Goal: Transaction & Acquisition: Purchase product/service

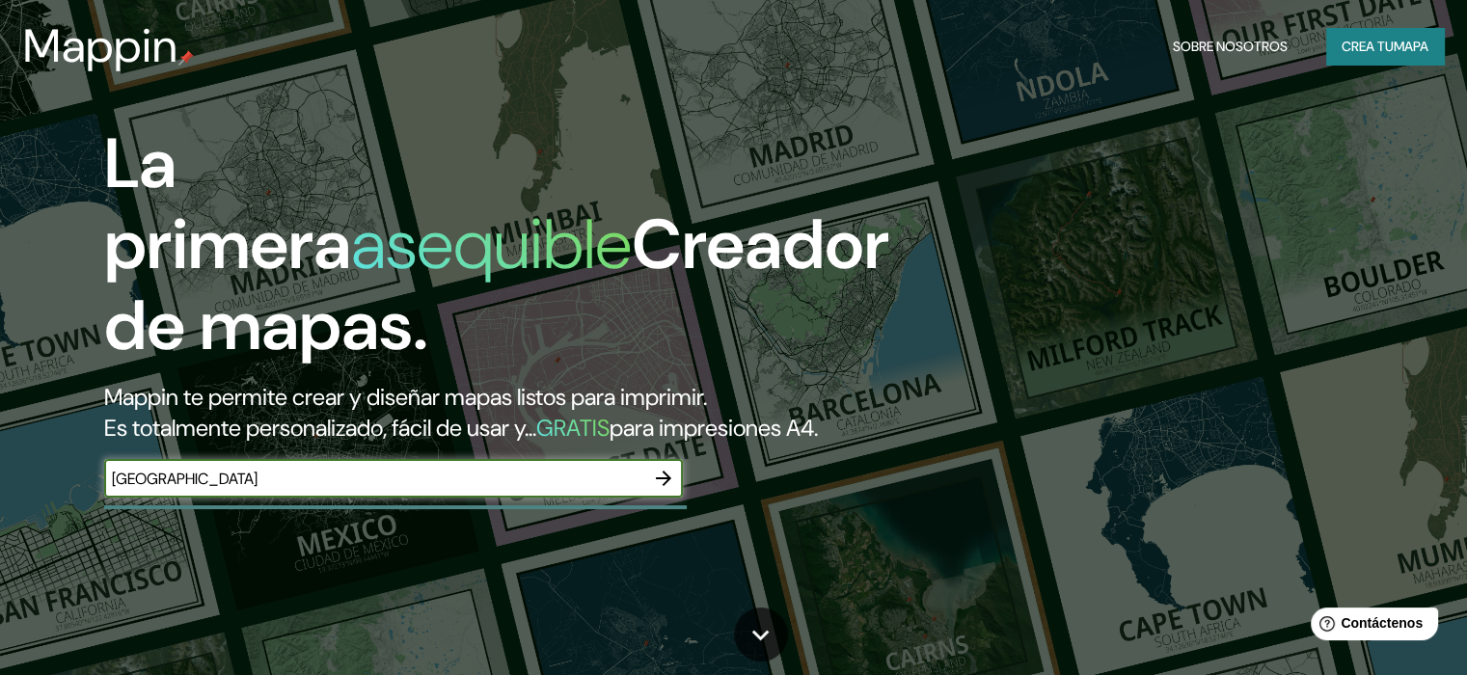
click at [495, 490] on input "[GEOGRAPHIC_DATA]" at bounding box center [374, 479] width 540 height 22
type input "[GEOGRAPHIC_DATA]"
click at [669, 490] on icon "button" at bounding box center [663, 478] width 23 height 23
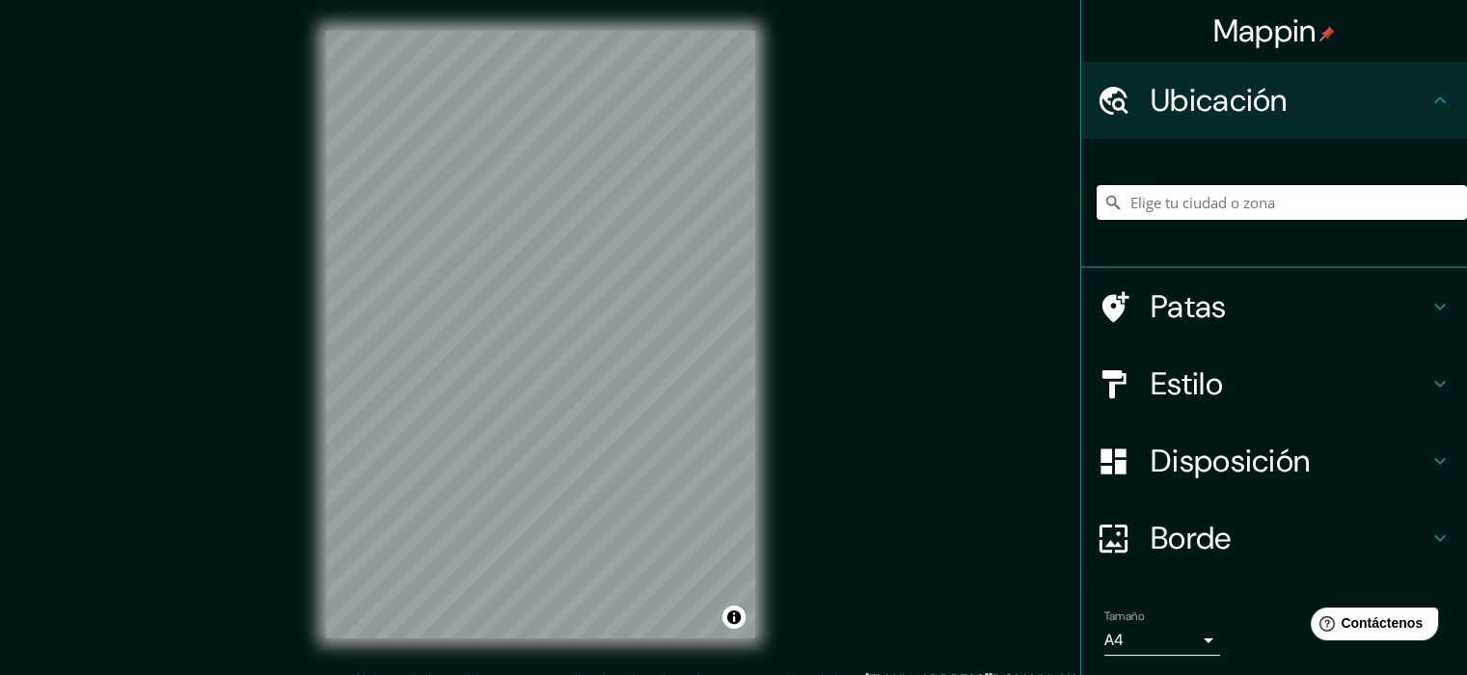
click at [1215, 205] on input "Elige tu ciudad o zona" at bounding box center [1282, 202] width 370 height 35
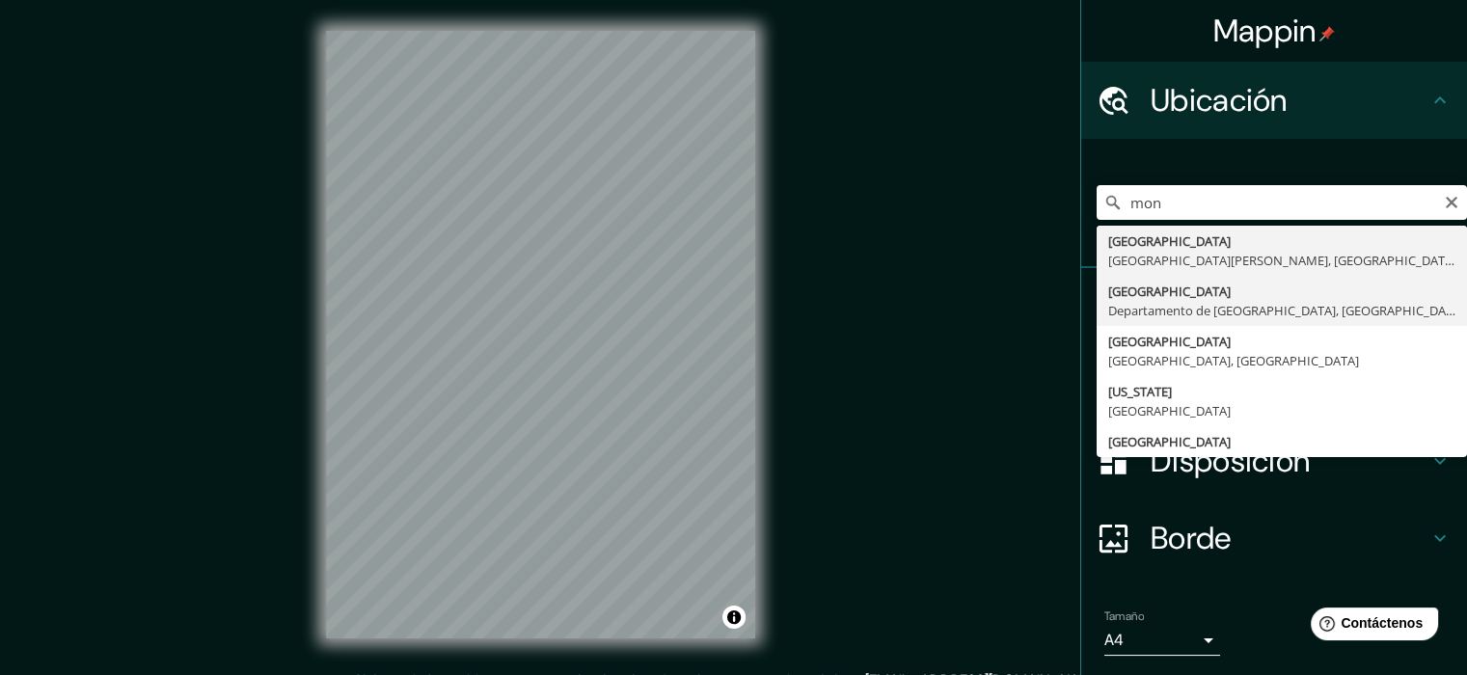
type input "[GEOGRAPHIC_DATA], [GEOGRAPHIC_DATA], [GEOGRAPHIC_DATA]"
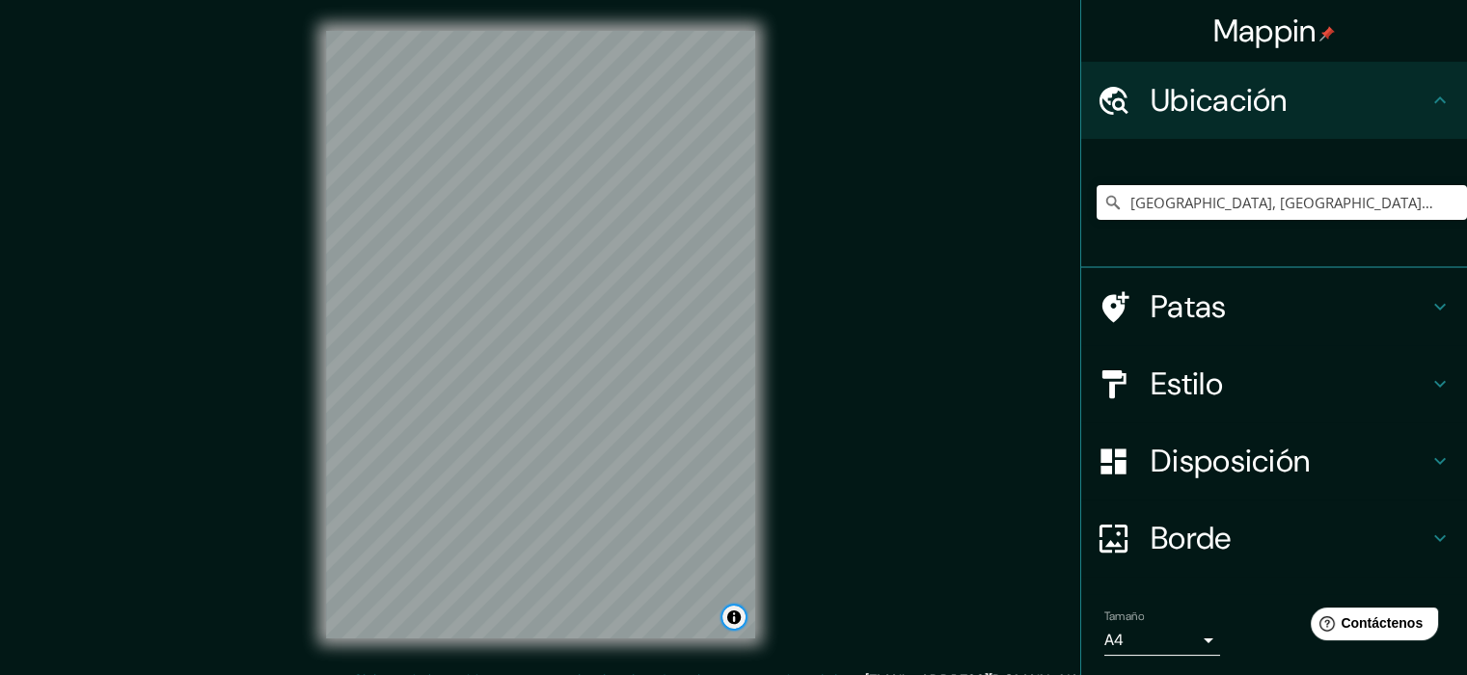
click at [737, 616] on button "Activar o desactivar atribución" at bounding box center [733, 617] width 23 height 23
click at [729, 612] on button "Activar o desactivar atribución" at bounding box center [733, 617] width 23 height 23
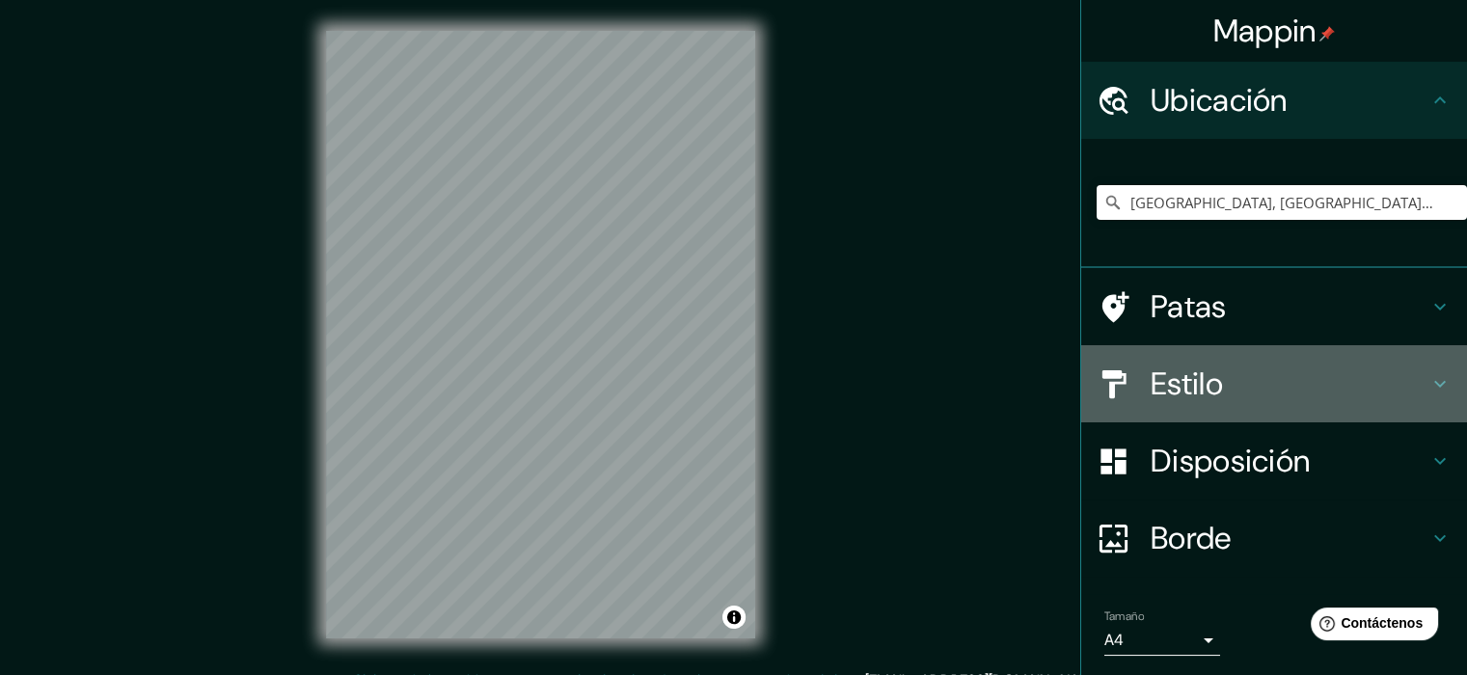
click at [1428, 377] on icon at bounding box center [1439, 383] width 23 height 23
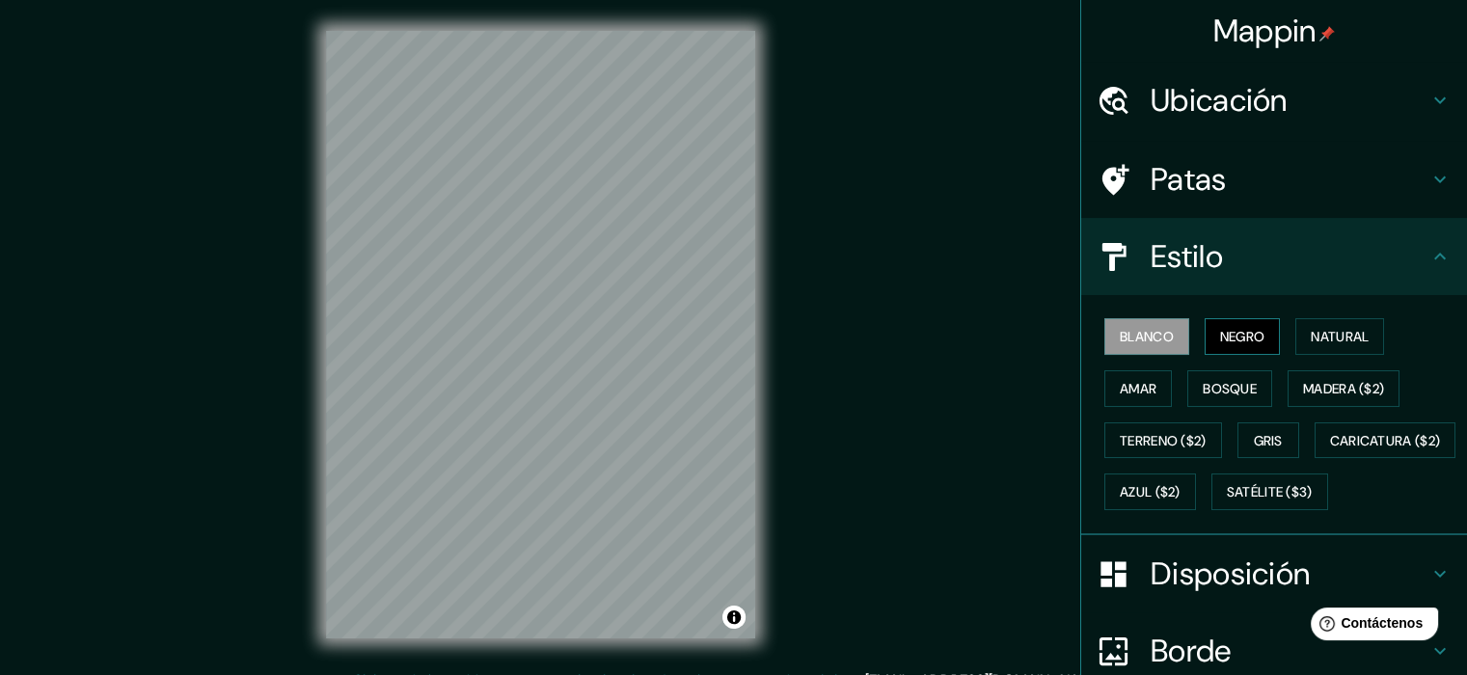
click at [1223, 339] on font "Negro" at bounding box center [1242, 336] width 45 height 17
click at [1143, 333] on font "Blanco" at bounding box center [1147, 336] width 54 height 17
click at [1333, 339] on font "Natural" at bounding box center [1340, 336] width 58 height 17
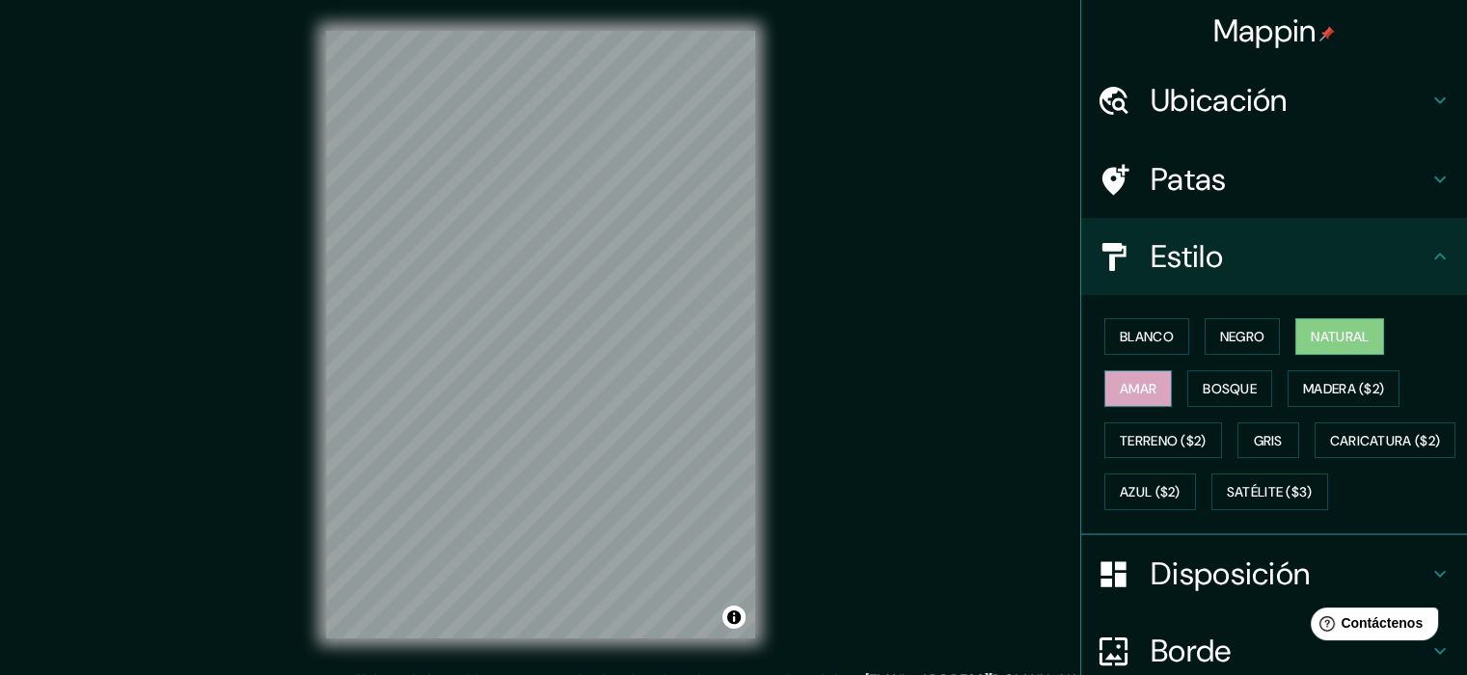
click at [1138, 390] on font "Amar" at bounding box center [1138, 388] width 37 height 17
click at [1211, 386] on font "Bosque" at bounding box center [1230, 388] width 54 height 17
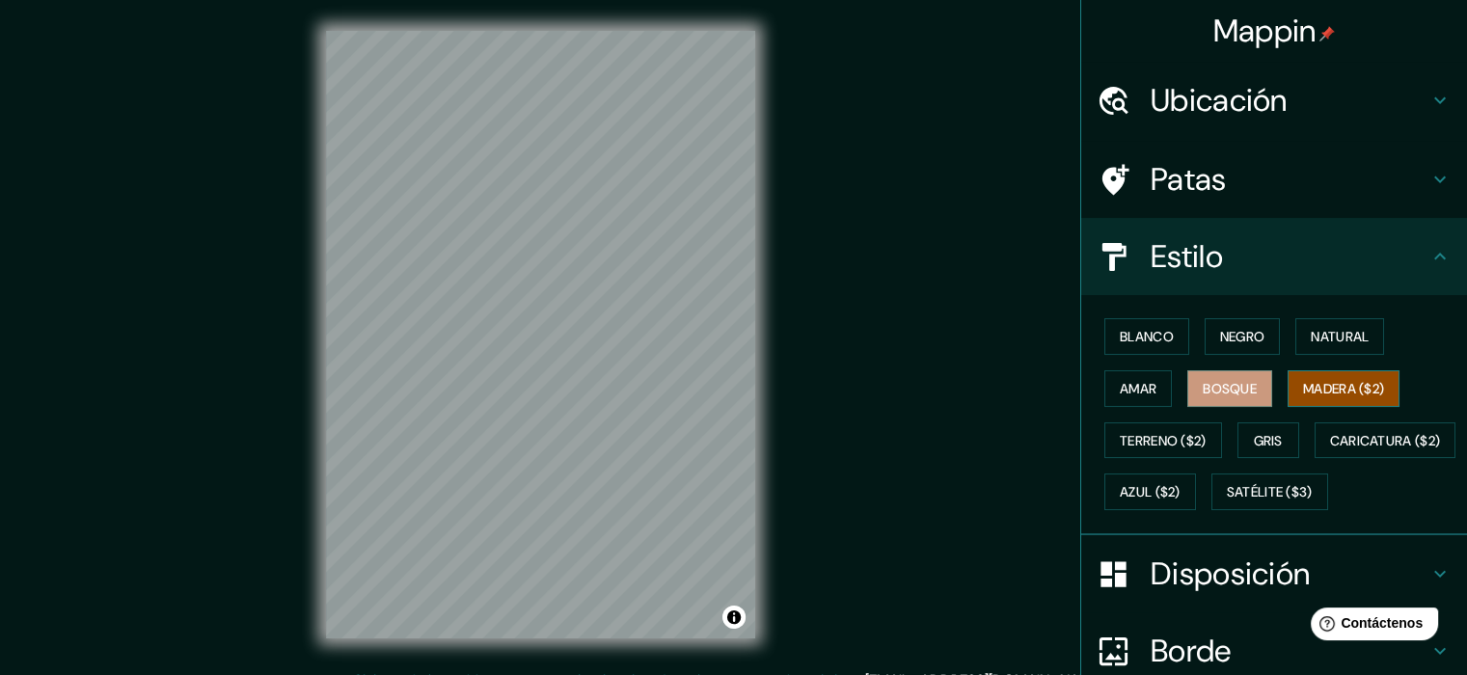
click at [1316, 380] on font "Madera ($2)" at bounding box center [1343, 388] width 81 height 17
click at [1151, 436] on font "Terreno ($2)" at bounding box center [1163, 440] width 87 height 17
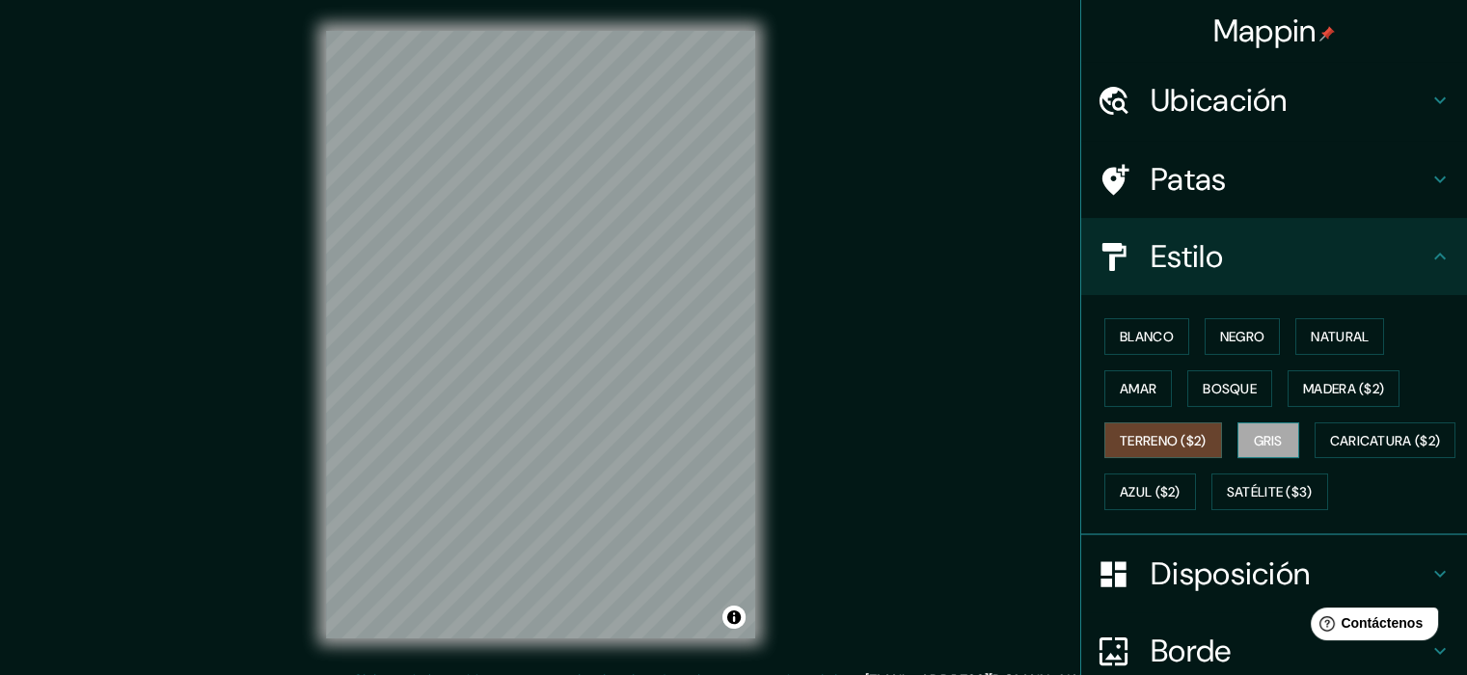
click at [1259, 442] on font "Gris" at bounding box center [1268, 440] width 29 height 17
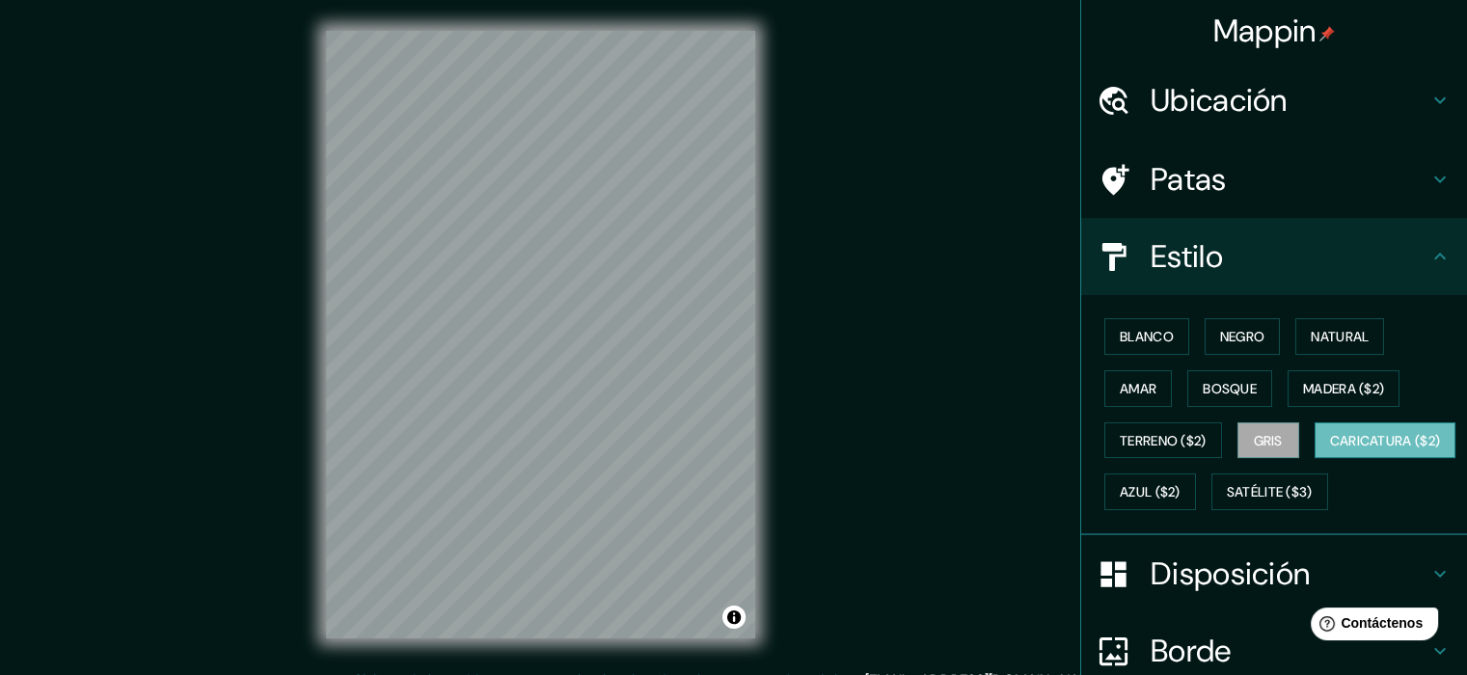
click at [1330, 449] on font "Caricatura ($2)" at bounding box center [1385, 440] width 111 height 17
click at [1180, 496] on font "Azul ($2)" at bounding box center [1150, 492] width 61 height 17
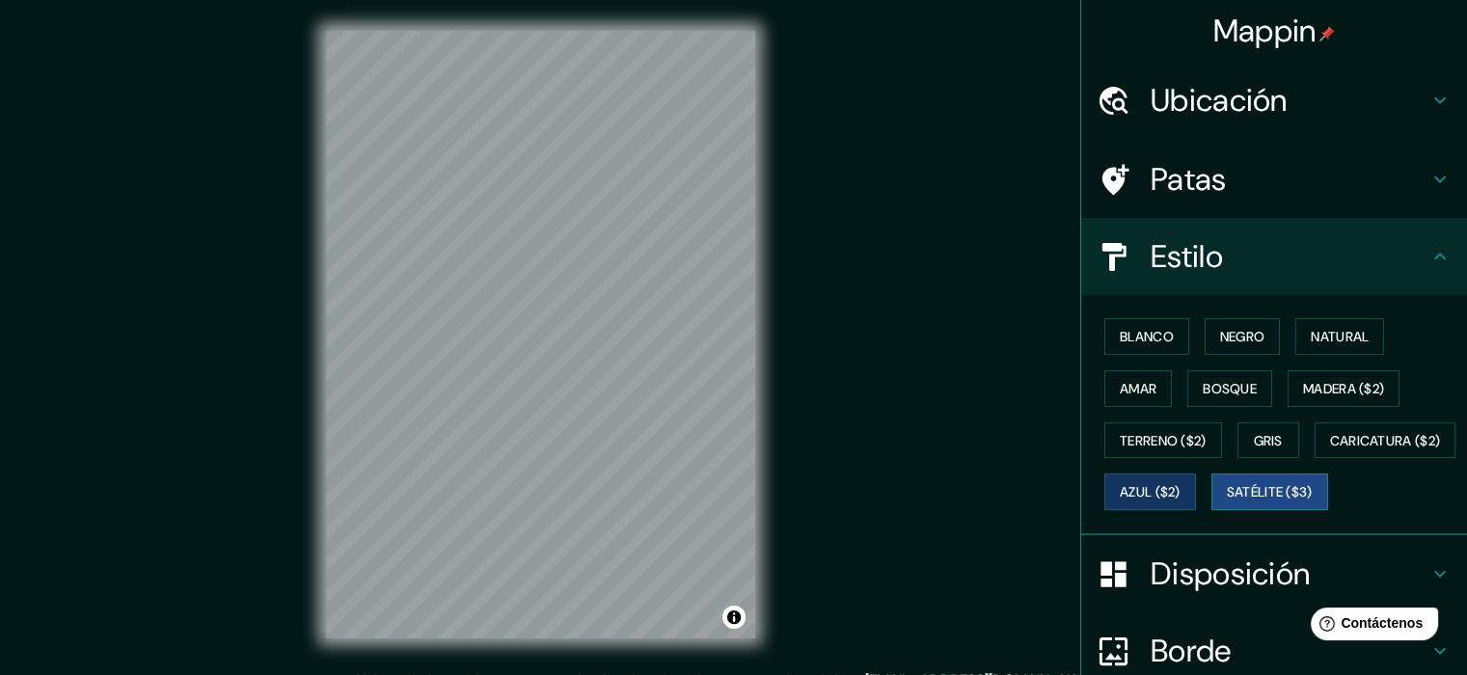
click at [1227, 502] on font "Satélite ($3)" at bounding box center [1270, 492] width 86 height 17
click at [1149, 336] on font "Blanco" at bounding box center [1147, 336] width 54 height 17
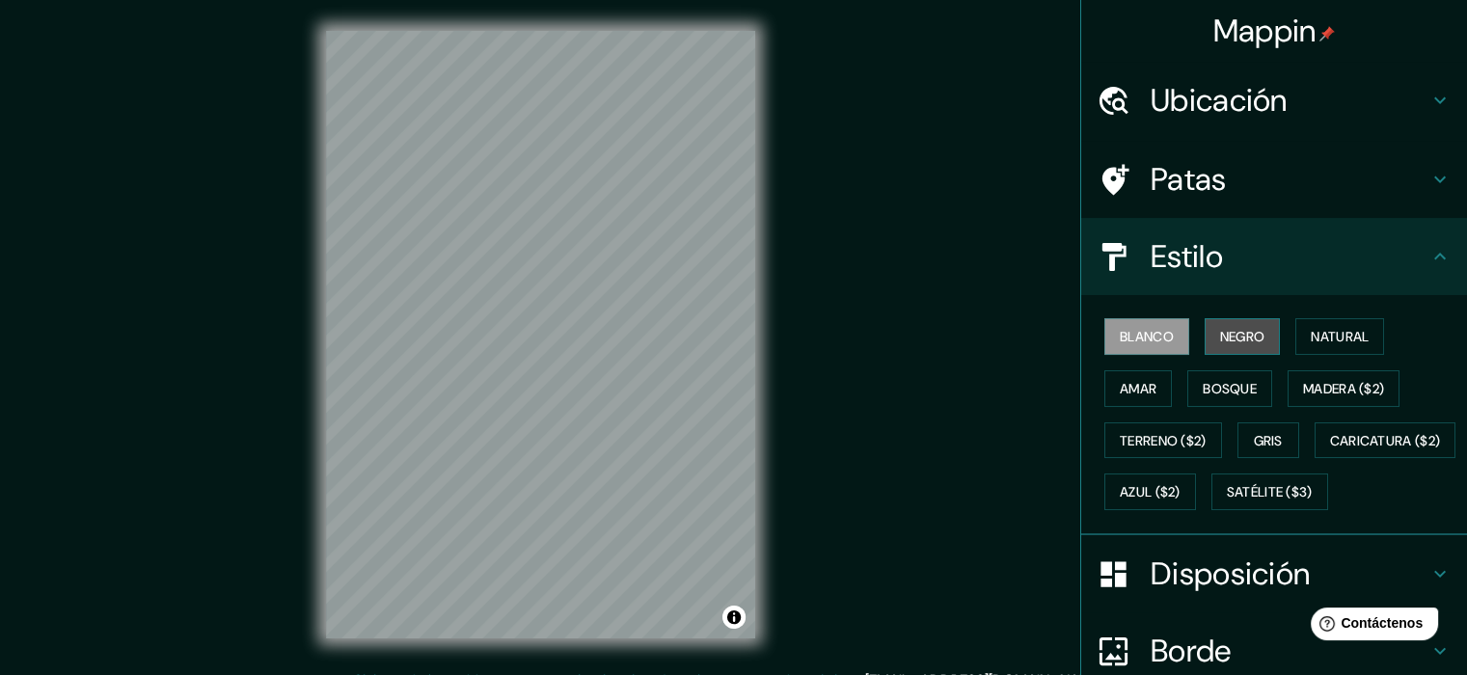
drag, startPoint x: 1258, startPoint y: 323, endPoint x: 1161, endPoint y: 325, distance: 96.5
click at [1258, 323] on button "Negro" at bounding box center [1243, 336] width 76 height 37
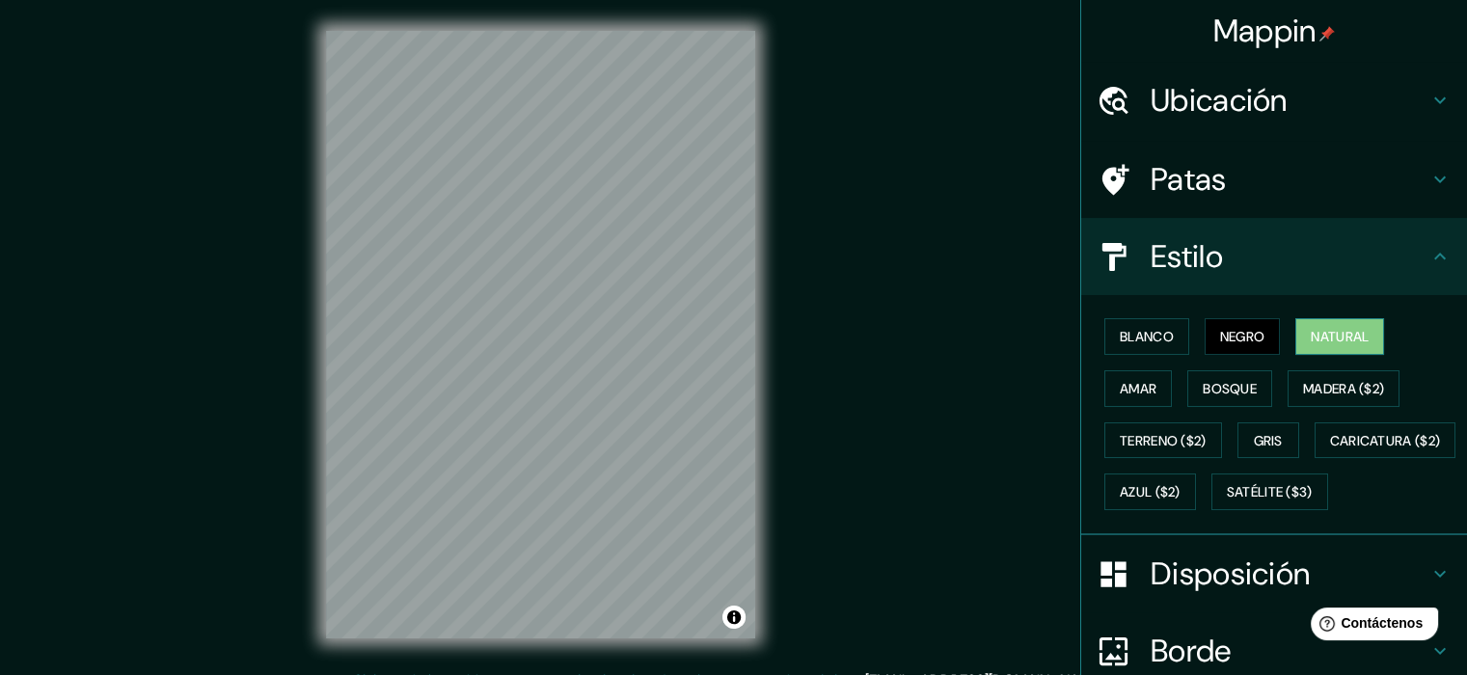
click at [1311, 328] on font "Natural" at bounding box center [1340, 336] width 58 height 17
click at [1220, 335] on font "Negro" at bounding box center [1242, 336] width 45 height 17
click at [1150, 334] on font "Blanco" at bounding box center [1147, 336] width 54 height 17
click at [1428, 248] on icon at bounding box center [1439, 256] width 23 height 23
click at [1436, 258] on div "Estilo" at bounding box center [1274, 256] width 386 height 77
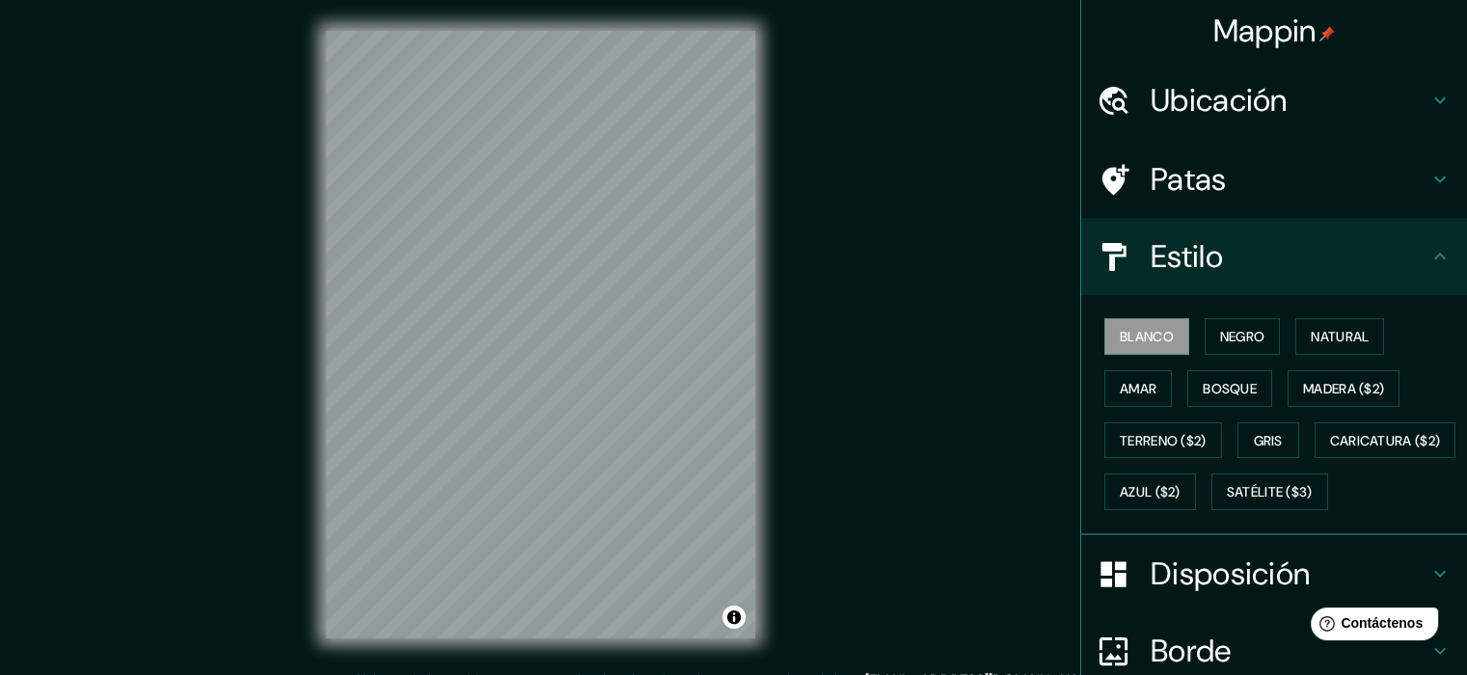
click at [1434, 180] on icon at bounding box center [1440, 179] width 12 height 7
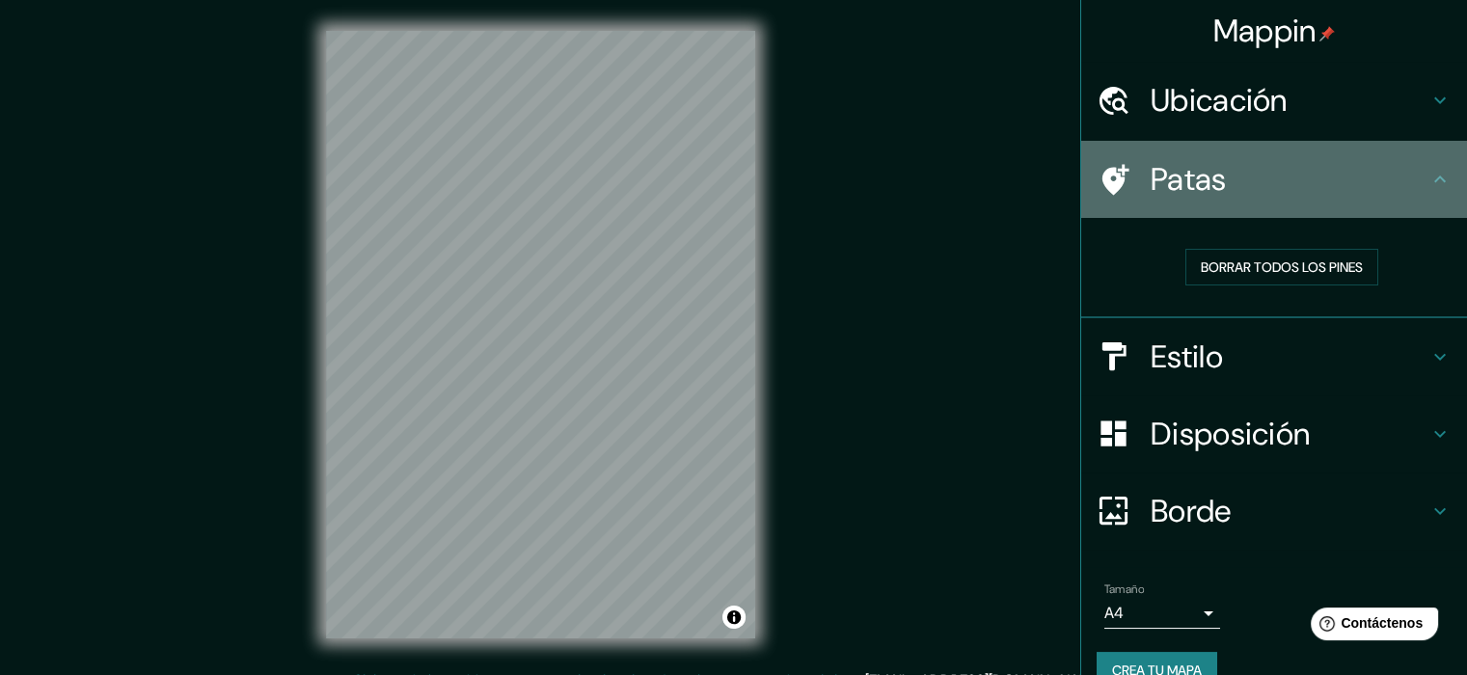
click at [1428, 180] on icon at bounding box center [1439, 179] width 23 height 23
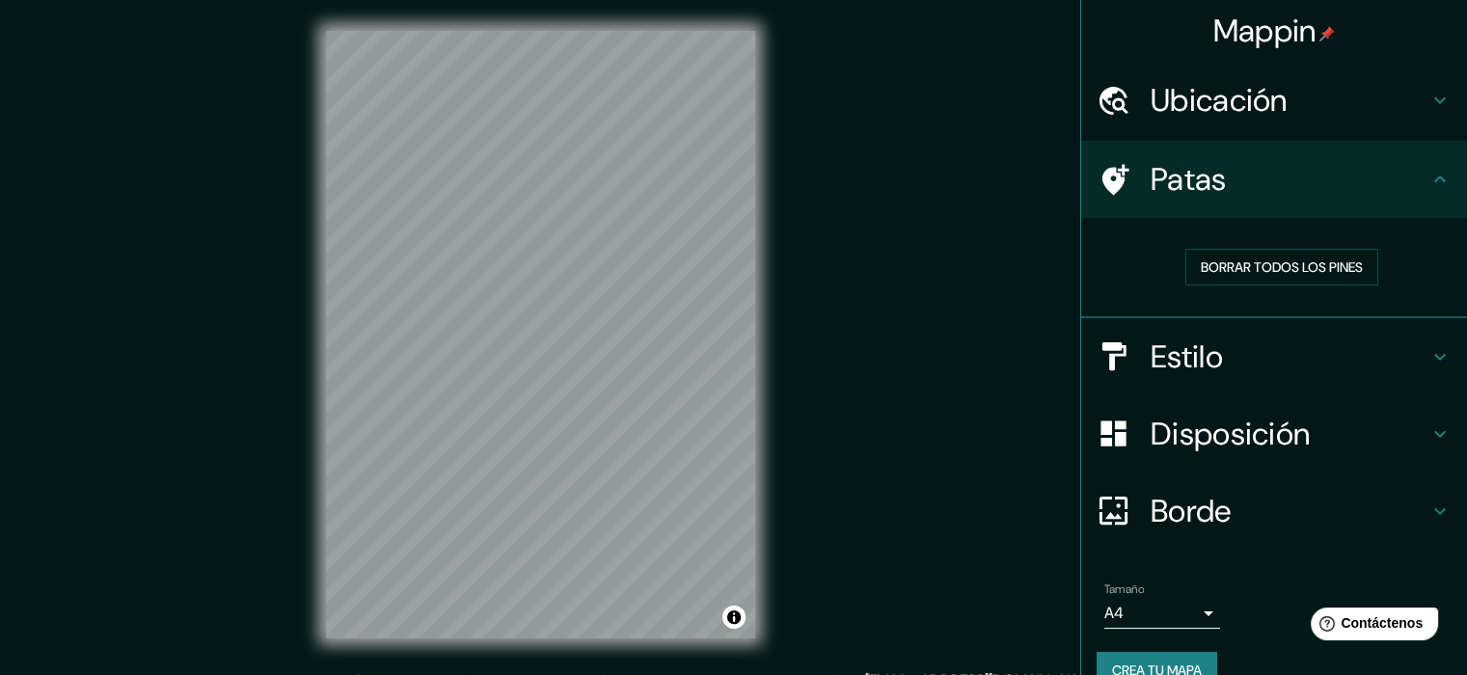
click at [1434, 180] on icon at bounding box center [1440, 179] width 12 height 7
click at [1428, 99] on icon at bounding box center [1439, 100] width 23 height 23
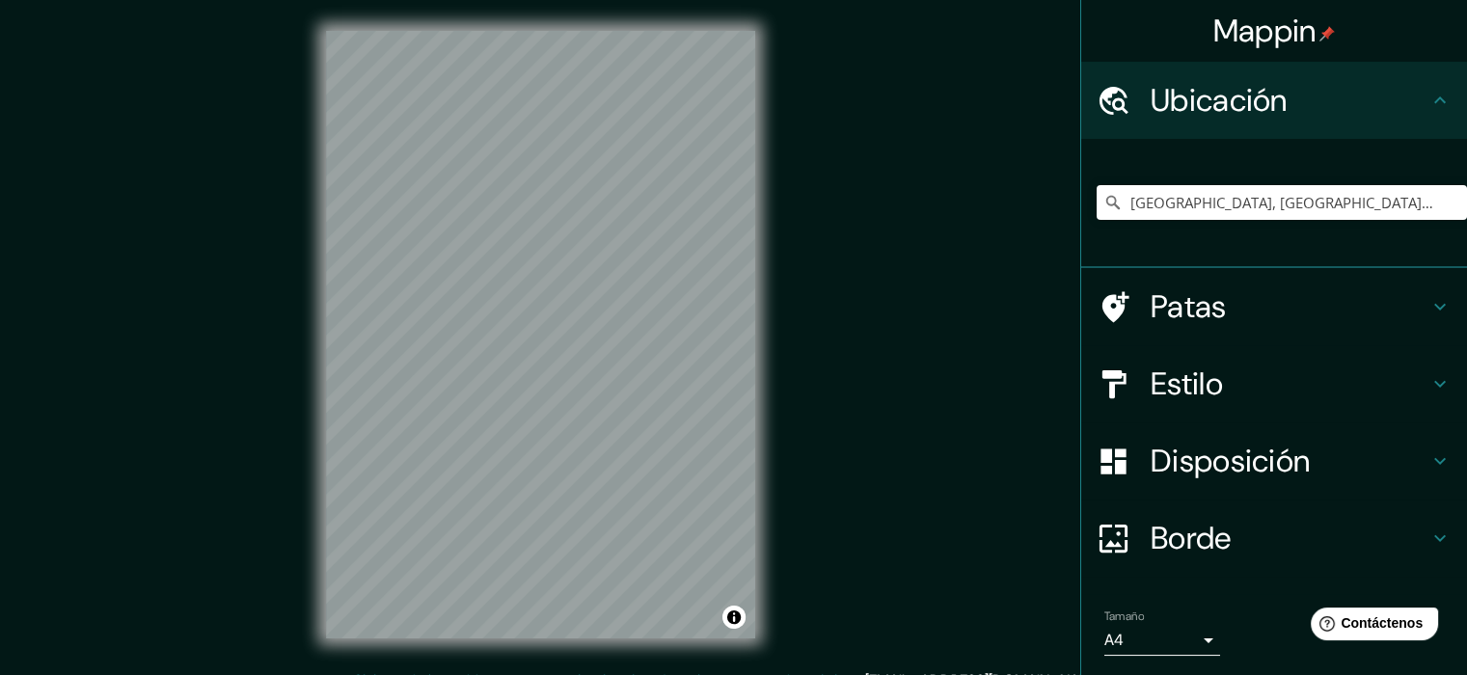
click at [1434, 99] on icon at bounding box center [1440, 99] width 12 height 7
click at [1434, 536] on icon at bounding box center [1440, 538] width 12 height 7
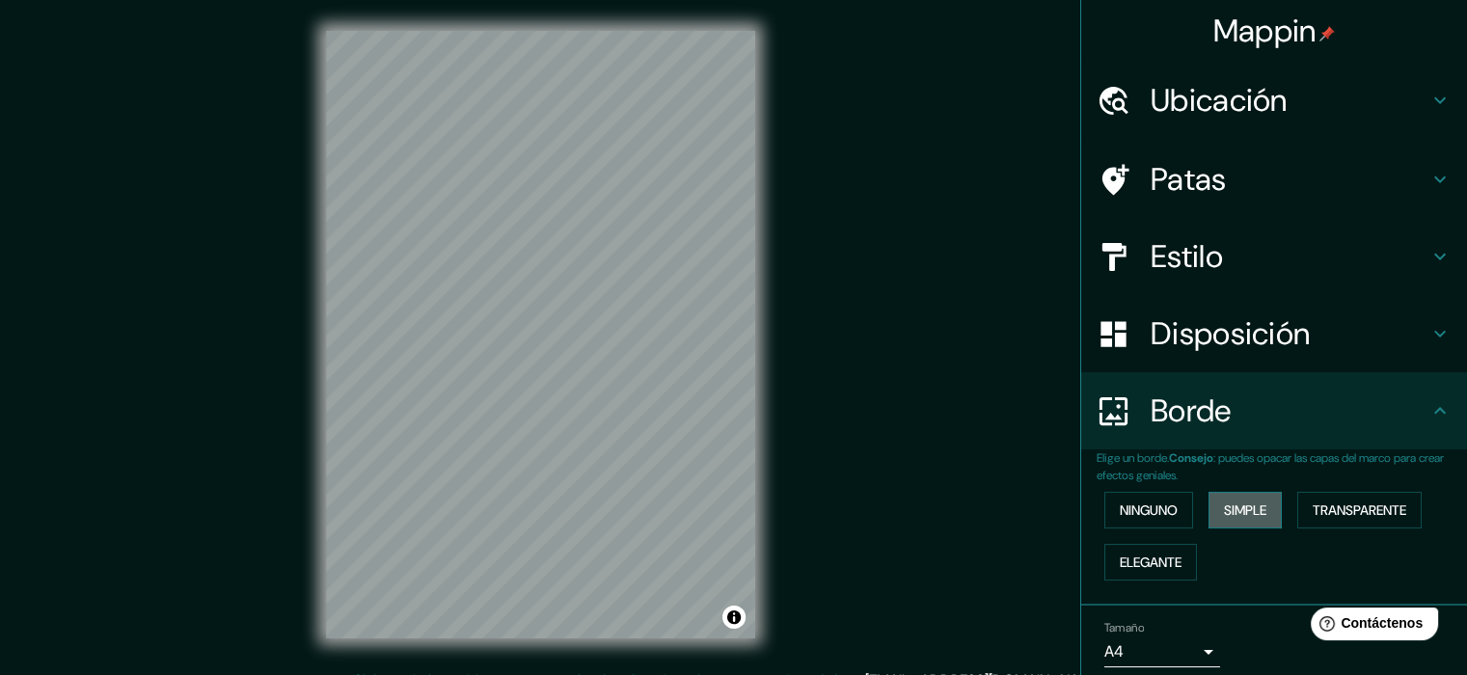
click at [1234, 510] on font "Simple" at bounding box center [1245, 510] width 42 height 17
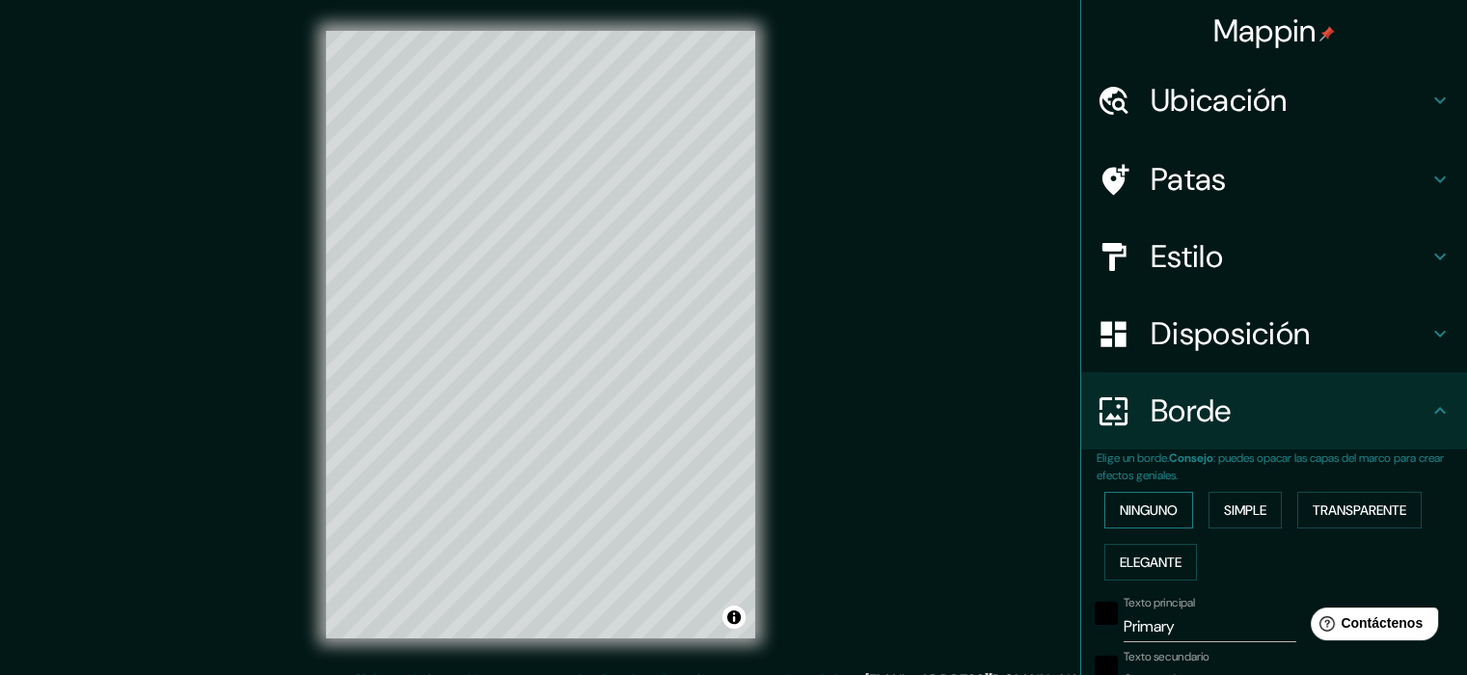
click at [1157, 508] on font "Ninguno" at bounding box center [1149, 510] width 58 height 17
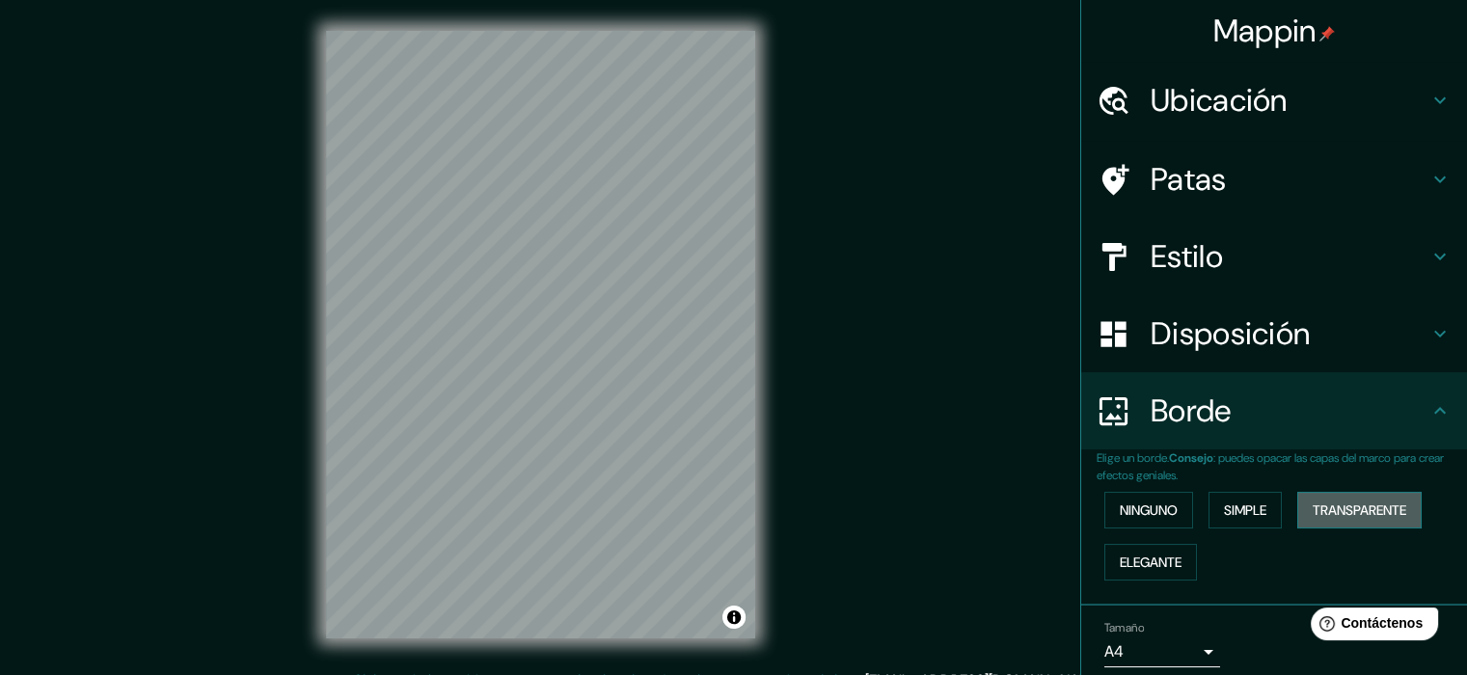
click at [1335, 513] on font "Transparente" at bounding box center [1360, 510] width 94 height 17
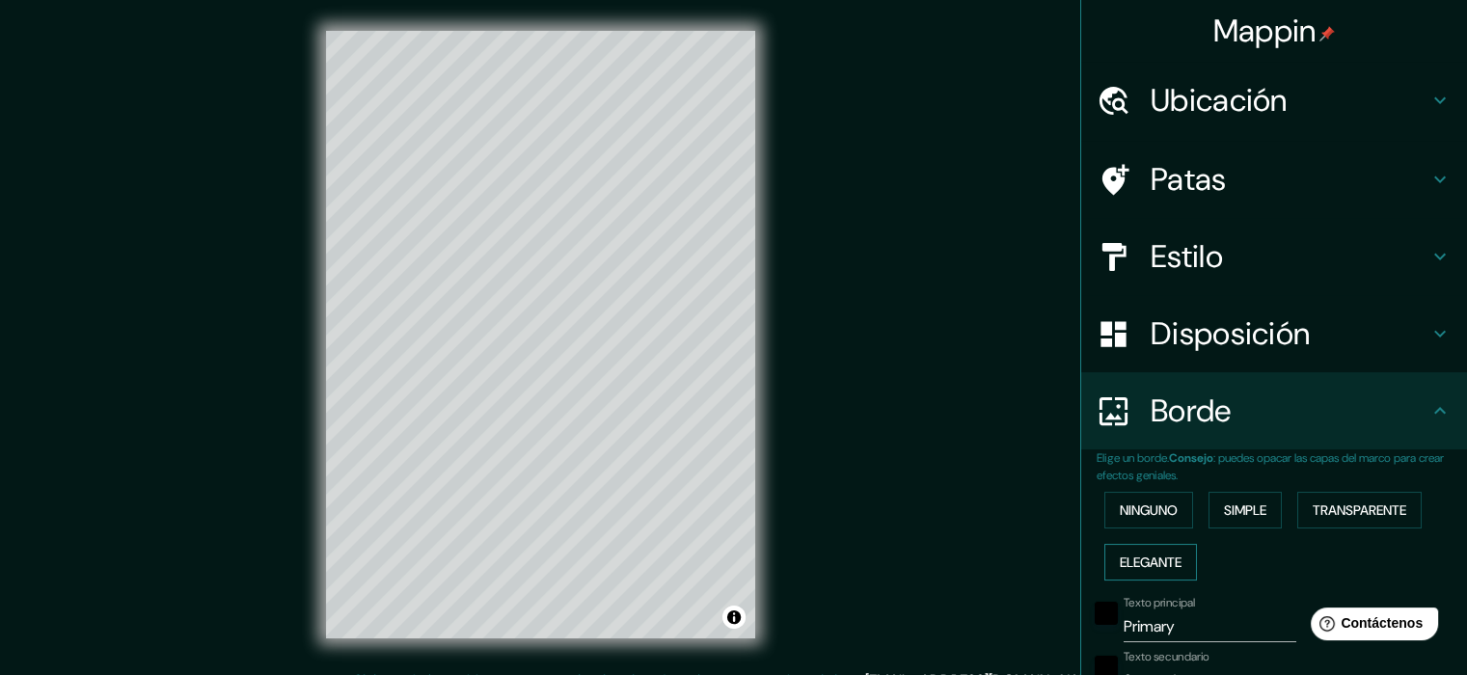
click at [1144, 559] on font "Elegante" at bounding box center [1151, 562] width 62 height 17
click at [1152, 519] on font "Ninguno" at bounding box center [1149, 510] width 58 height 25
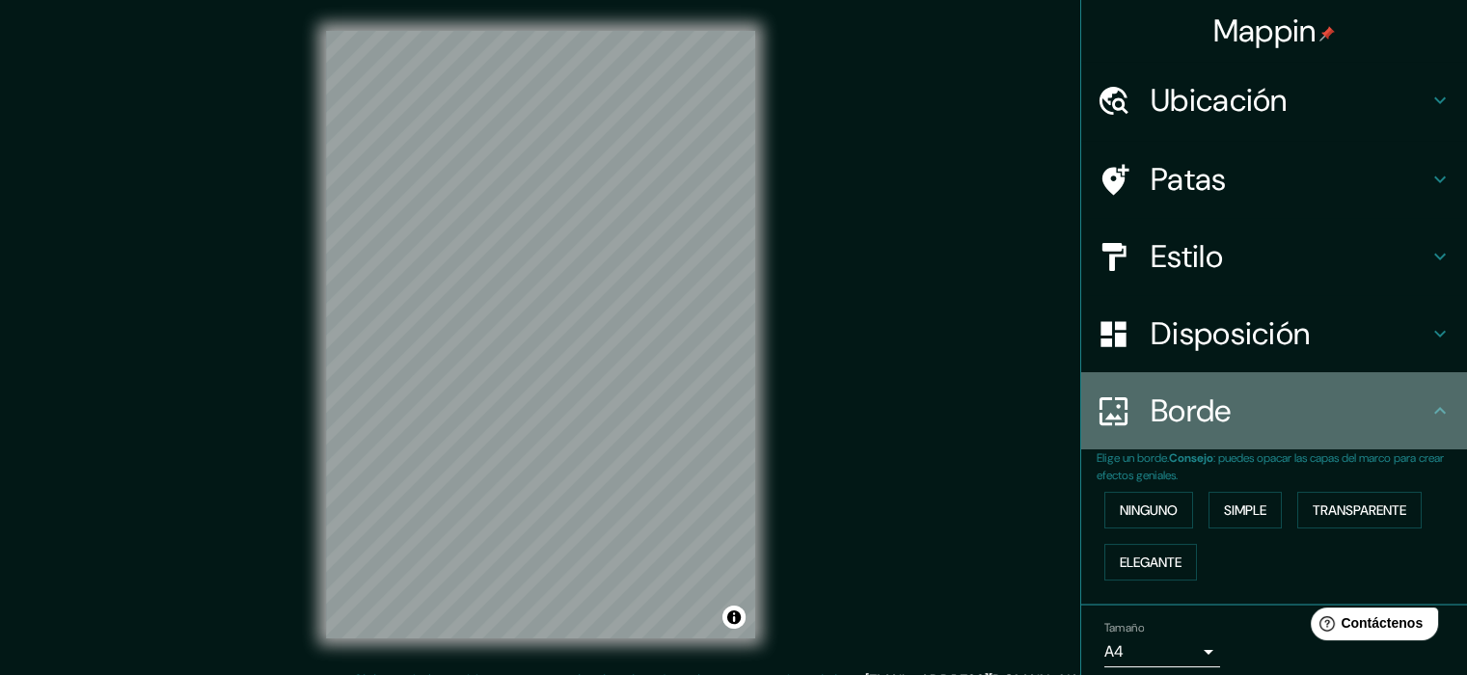
click at [1435, 415] on icon at bounding box center [1439, 410] width 23 height 23
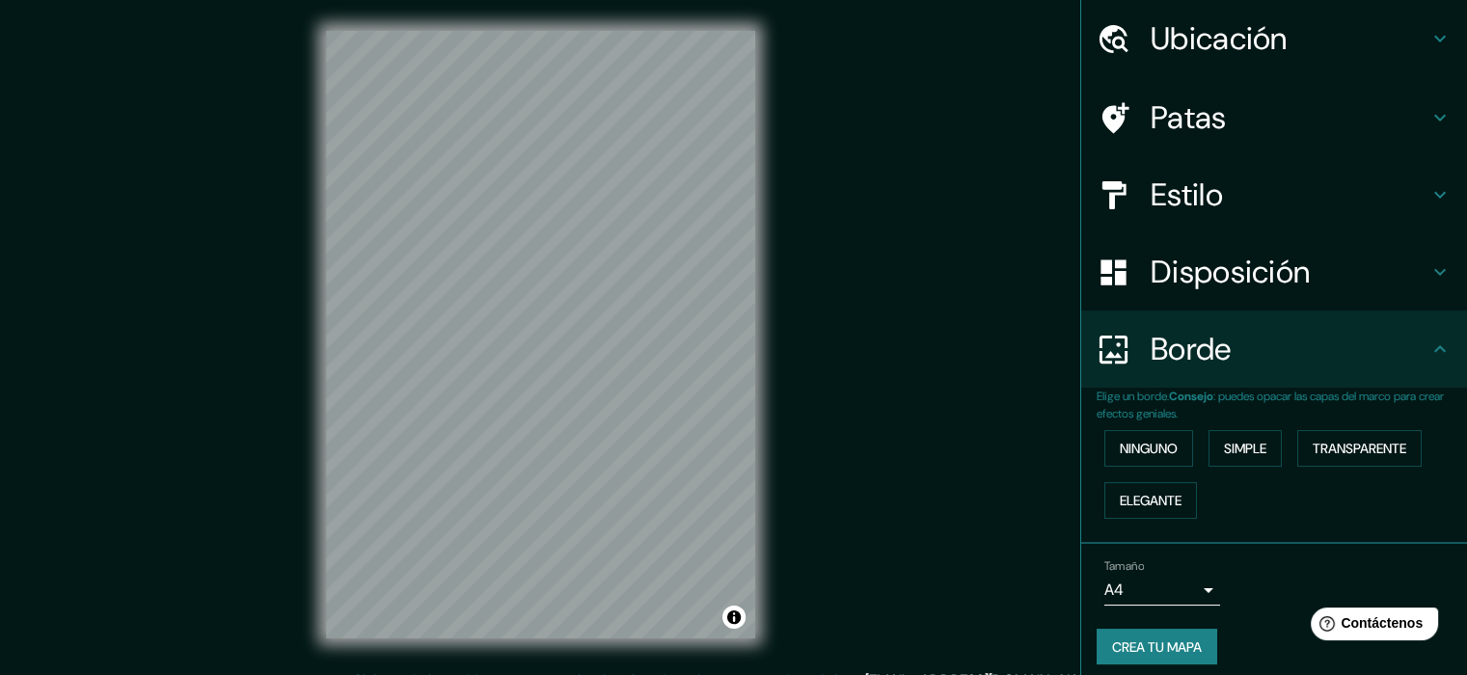
scroll to position [72, 0]
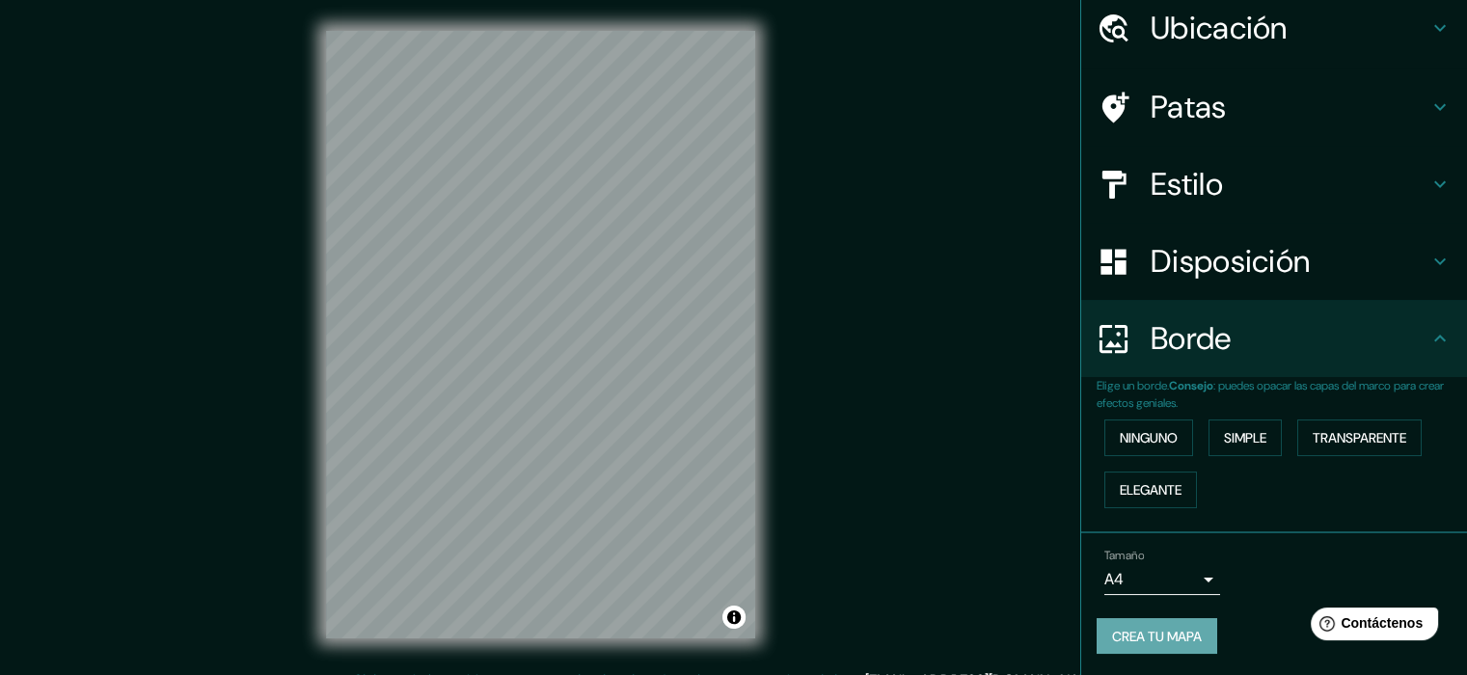
drag, startPoint x: 1177, startPoint y: 636, endPoint x: 1226, endPoint y: 644, distance: 49.9
click at [1177, 636] on font "Crea tu mapa" at bounding box center [1157, 636] width 90 height 17
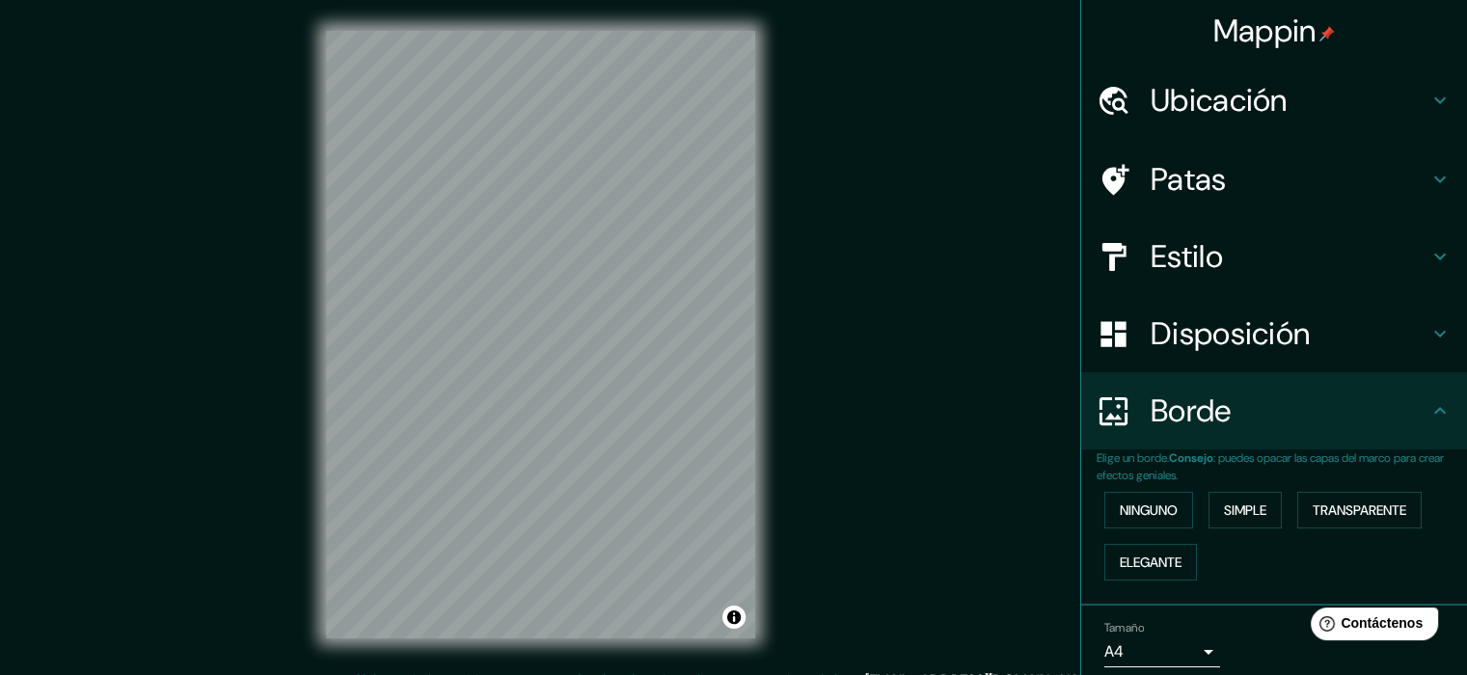
click at [1434, 100] on icon at bounding box center [1440, 100] width 12 height 7
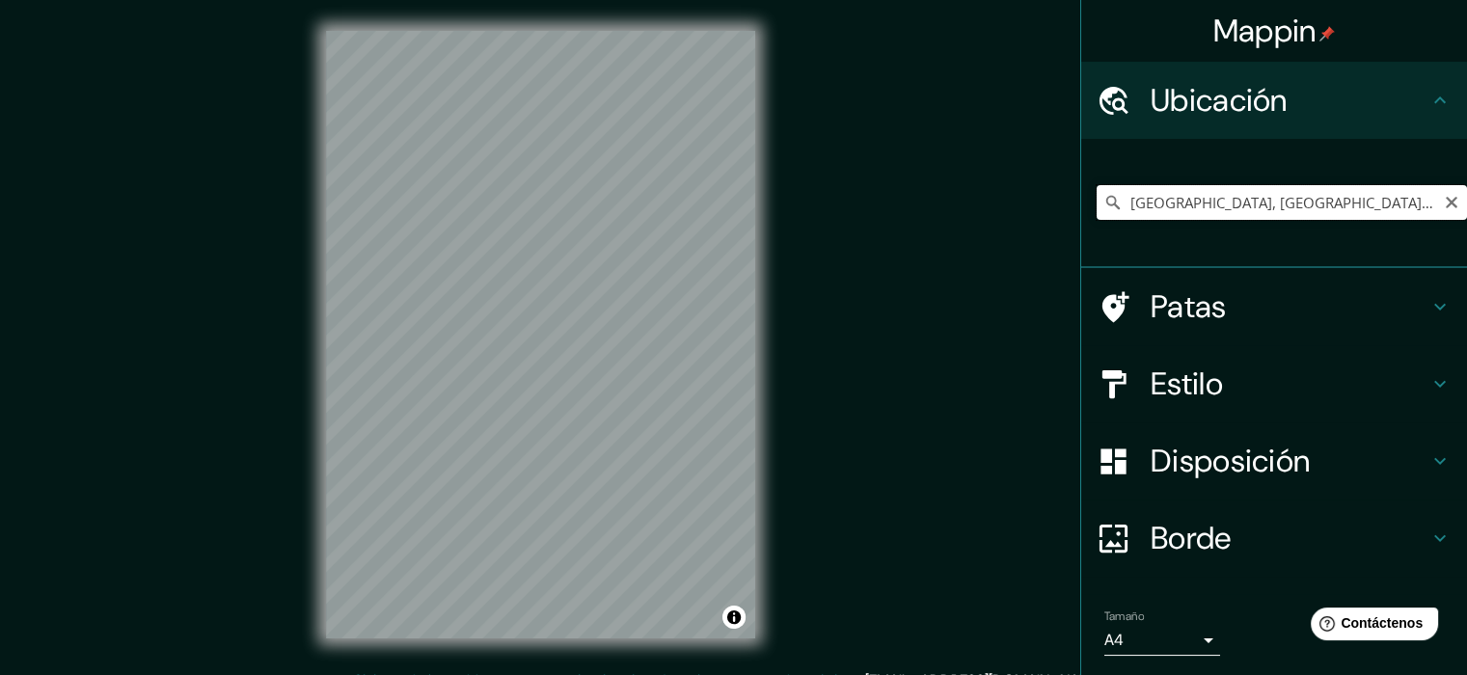
click at [1196, 203] on input "[GEOGRAPHIC_DATA], [GEOGRAPHIC_DATA], [GEOGRAPHIC_DATA]" at bounding box center [1282, 202] width 370 height 35
click at [1444, 201] on icon "Claro" at bounding box center [1451, 202] width 15 height 15
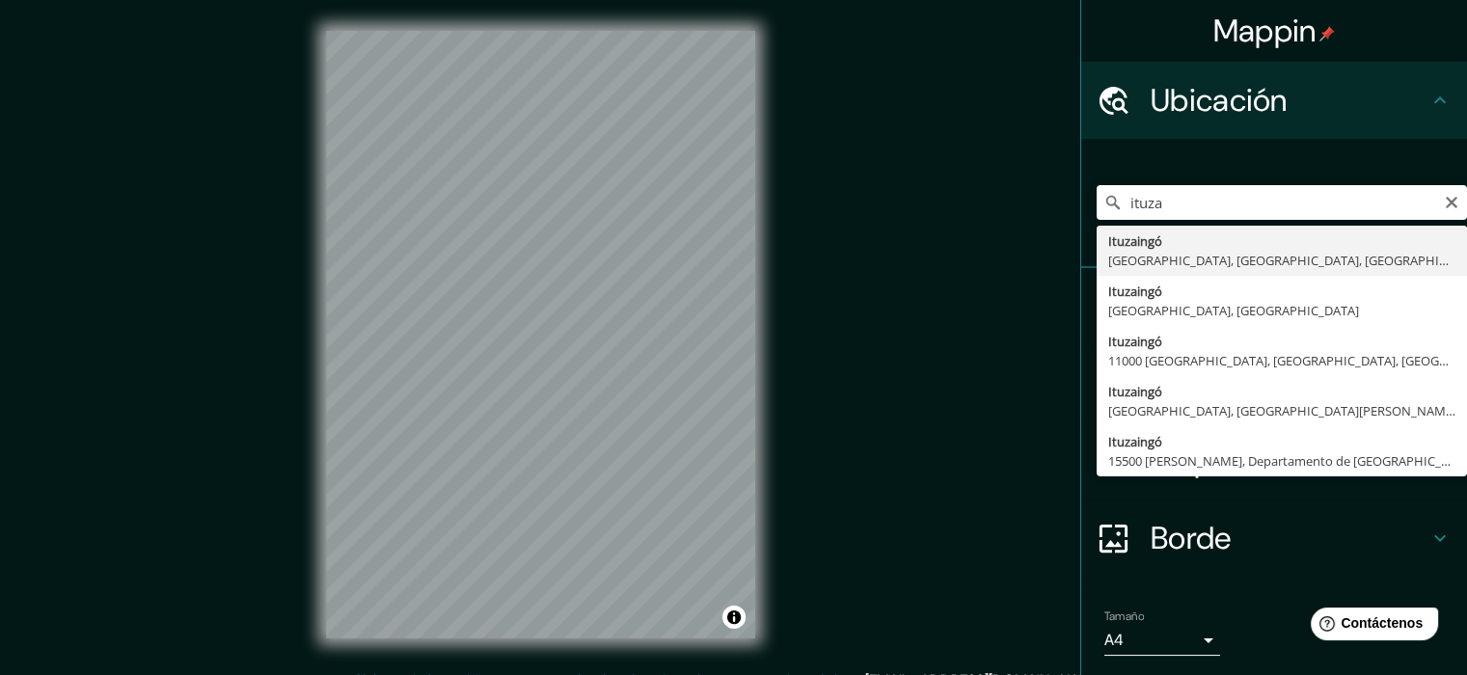
type input "Ituzaingo, [GEOGRAPHIC_DATA], Departamento de [GEOGRAPHIC_DATA], [GEOGRAPHIC_DA…"
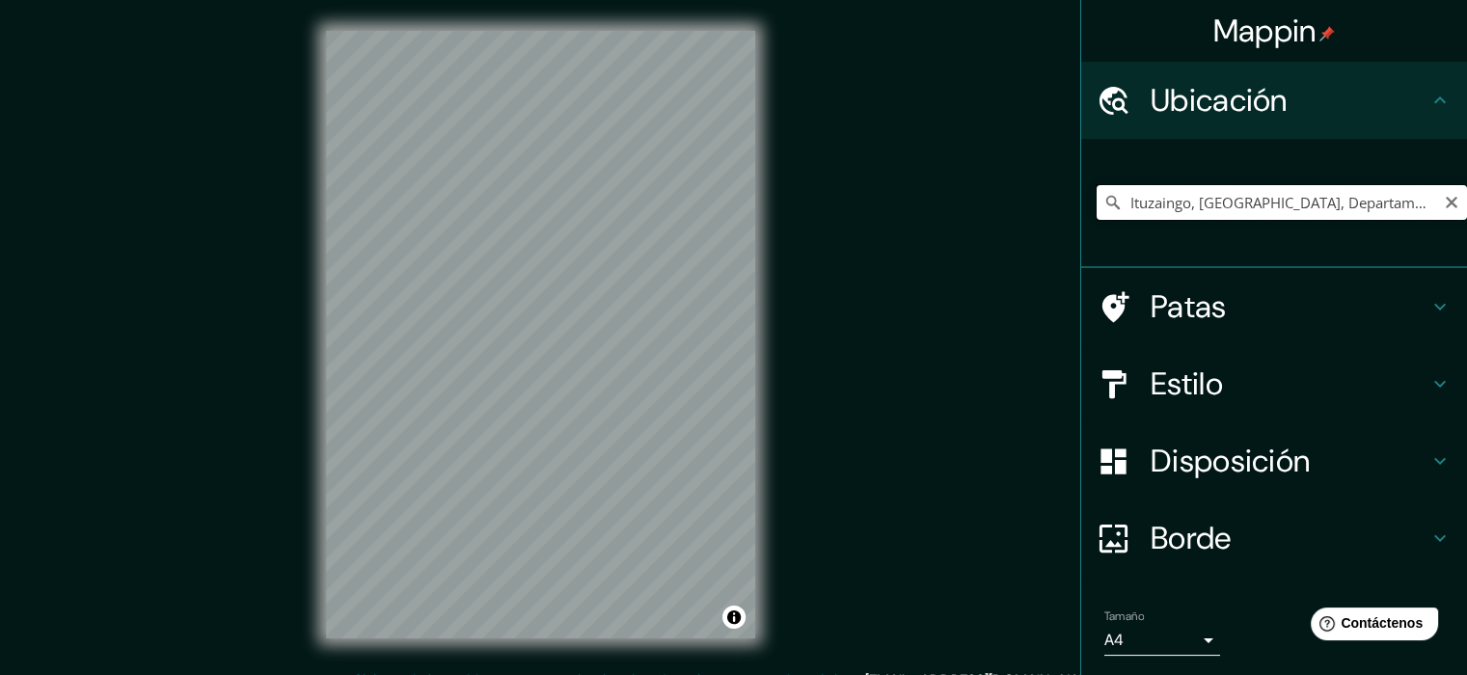
click at [1231, 205] on input "Ituzaingo, [GEOGRAPHIC_DATA], Departamento de [GEOGRAPHIC_DATA], [GEOGRAPHIC_DA…" at bounding box center [1282, 202] width 370 height 35
click at [1444, 204] on icon "Claro" at bounding box center [1451, 202] width 15 height 15
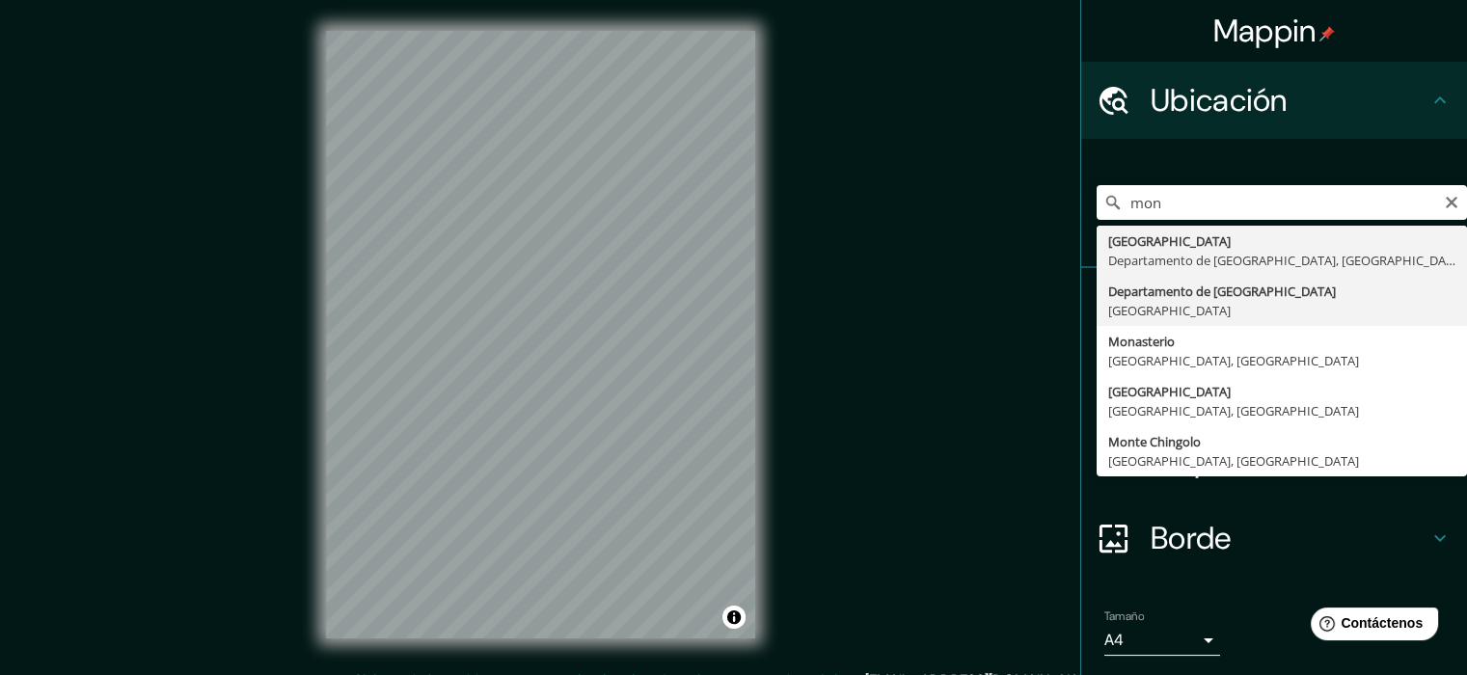
type input "Departamento de [GEOGRAPHIC_DATA], [GEOGRAPHIC_DATA]"
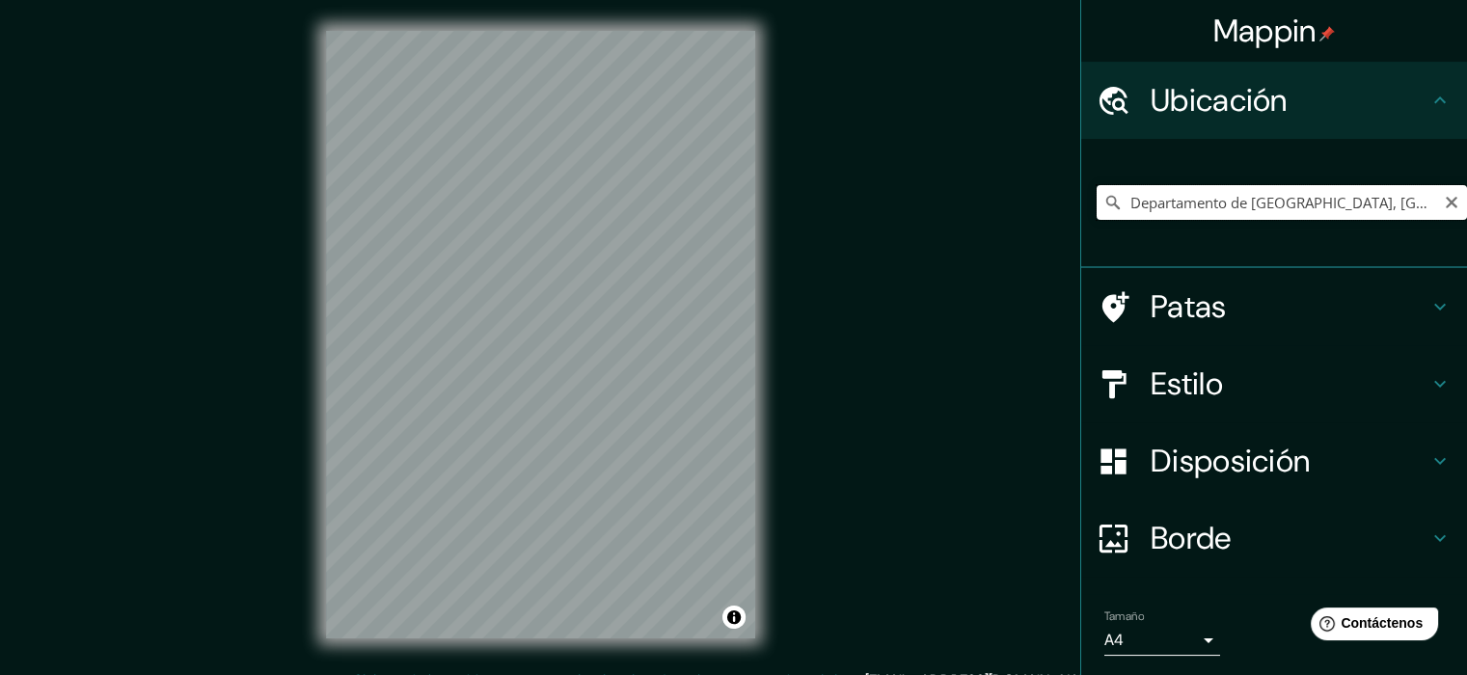
click at [1215, 209] on input "Departamento de [GEOGRAPHIC_DATA], [GEOGRAPHIC_DATA]" at bounding box center [1282, 202] width 370 height 35
click at [1444, 196] on icon "Claro" at bounding box center [1451, 202] width 15 height 15
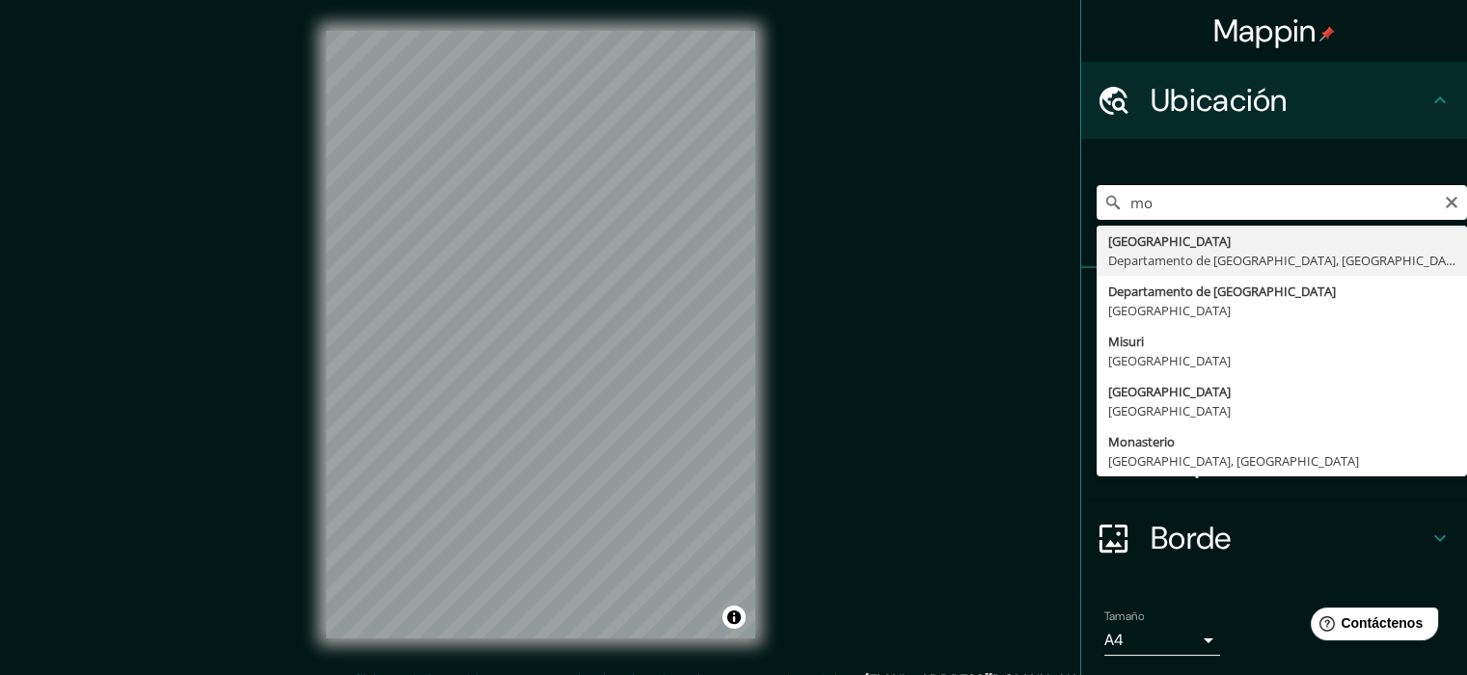
type input "[GEOGRAPHIC_DATA], [GEOGRAPHIC_DATA], [GEOGRAPHIC_DATA]"
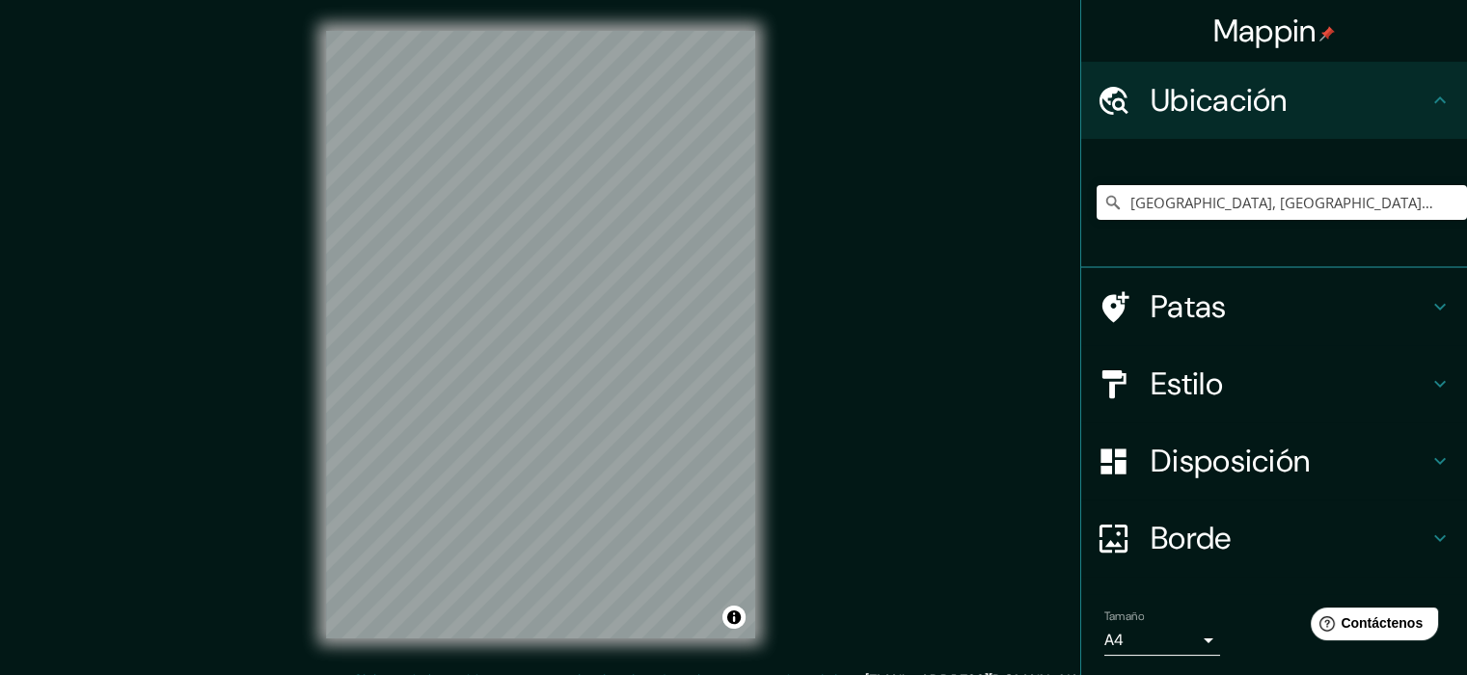
scroll to position [62, 0]
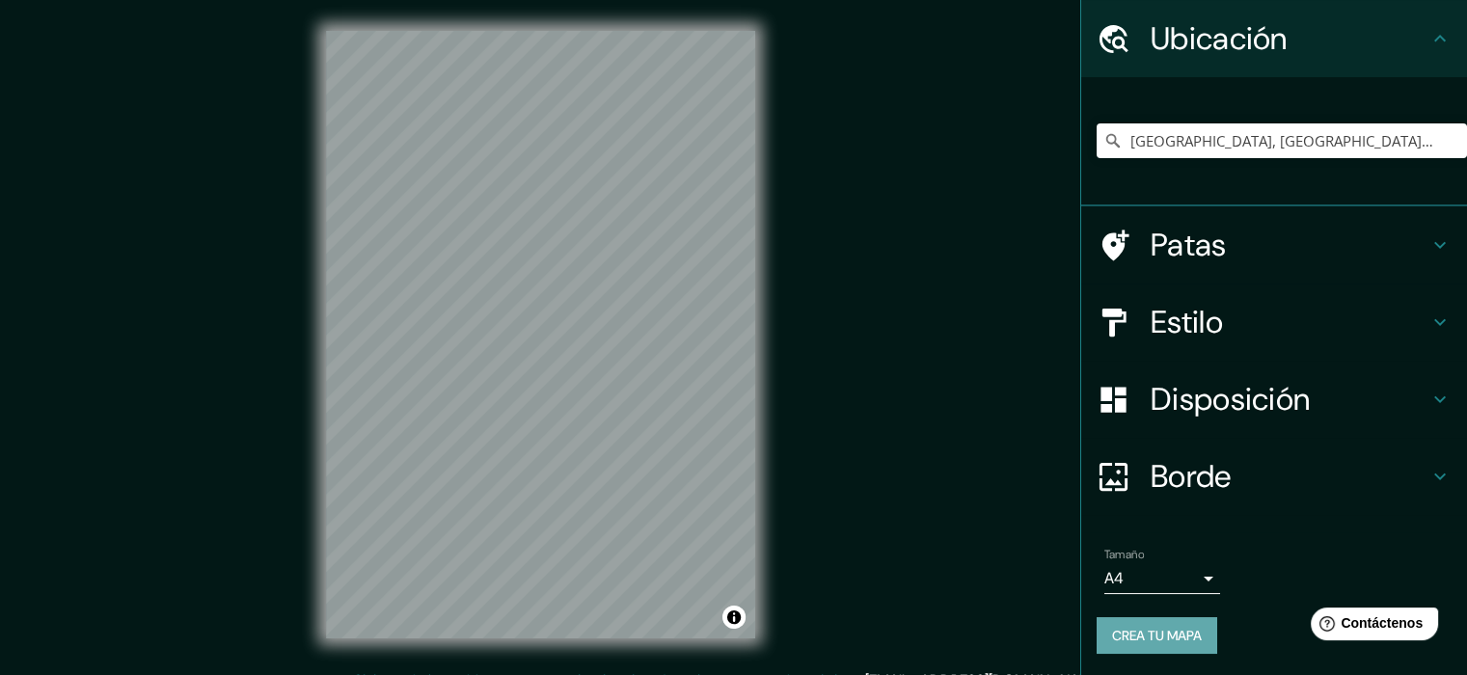
click at [1153, 637] on font "Crea tu mapa" at bounding box center [1157, 635] width 90 height 17
click at [732, 618] on button "Activar o desactivar atribución" at bounding box center [733, 617] width 23 height 23
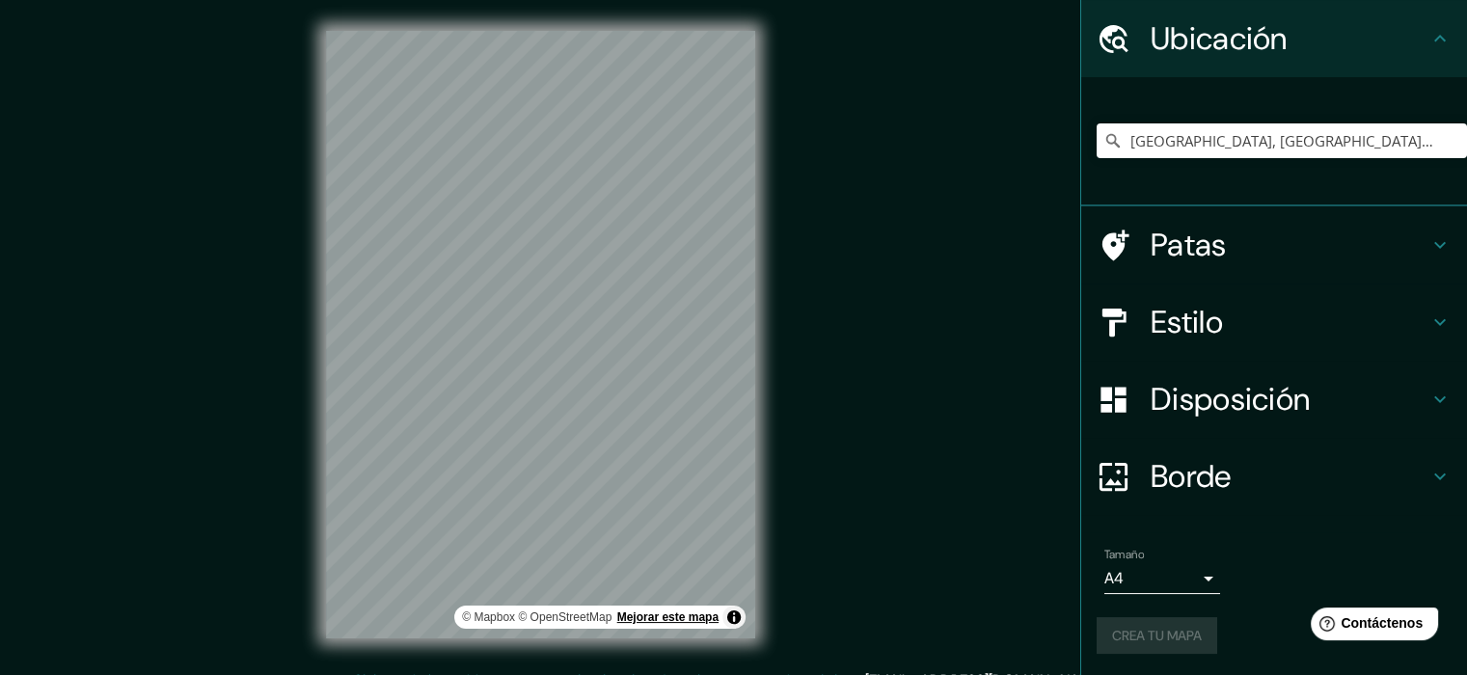
click at [669, 616] on font "Mejorar este mapa" at bounding box center [667, 617] width 101 height 14
click at [1254, 134] on input "[GEOGRAPHIC_DATA], [GEOGRAPHIC_DATA], [GEOGRAPHIC_DATA]" at bounding box center [1282, 140] width 370 height 35
click at [961, 258] on div "Mappin Ubicación [GEOGRAPHIC_DATA], [GEOGRAPHIC_DATA], [GEOGRAPHIC_DATA] Patas …" at bounding box center [733, 350] width 1467 height 700
